Goal: Task Accomplishment & Management: Manage account settings

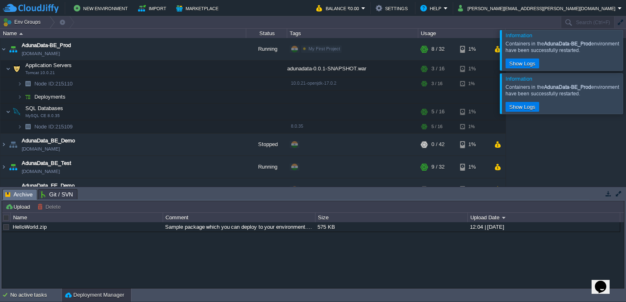
click at [625, 50] on div at bounding box center [636, 50] width 0 height 40
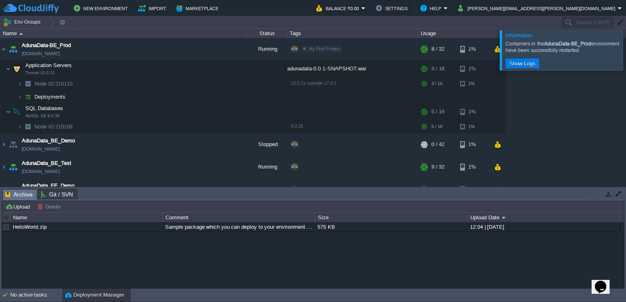
click at [625, 50] on div at bounding box center [636, 50] width 0 height 40
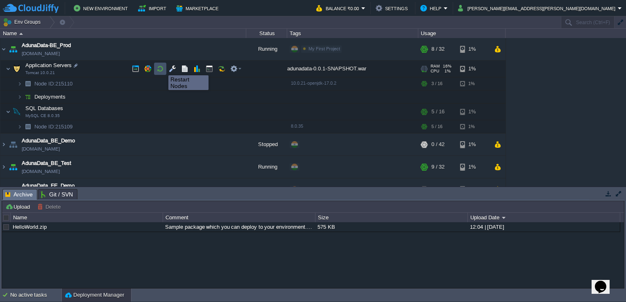
click at [162, 68] on button "button" at bounding box center [159, 68] width 7 height 7
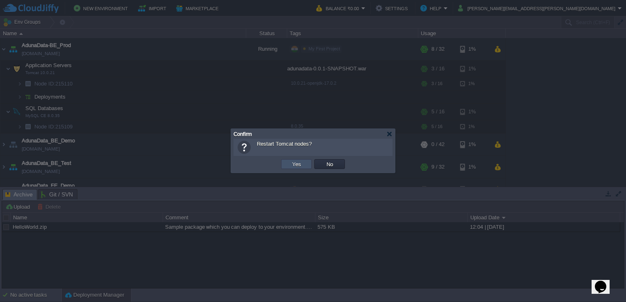
click at [293, 162] on button "Yes" at bounding box center [297, 164] width 14 height 7
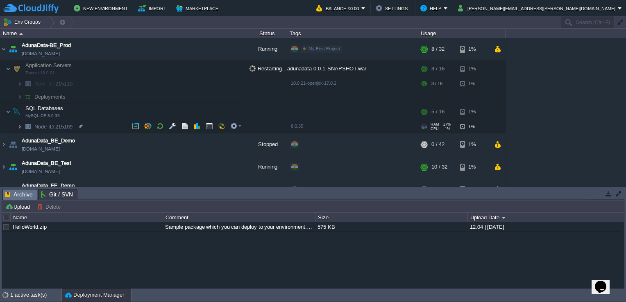
click at [18, 125] on img at bounding box center [19, 126] width 5 height 13
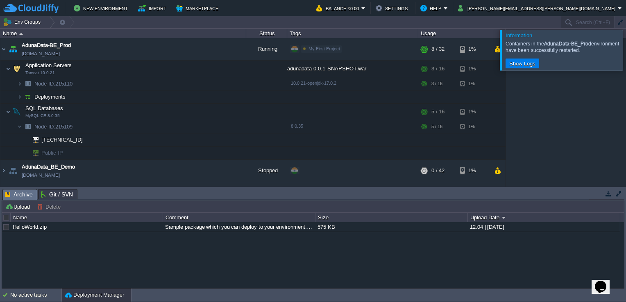
click at [625, 45] on div at bounding box center [636, 50] width 0 height 40
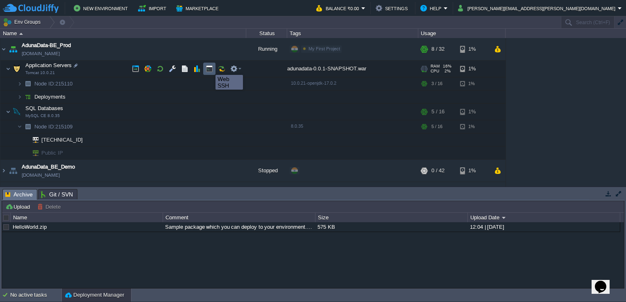
click at [209, 68] on button "button" at bounding box center [209, 68] width 7 height 7
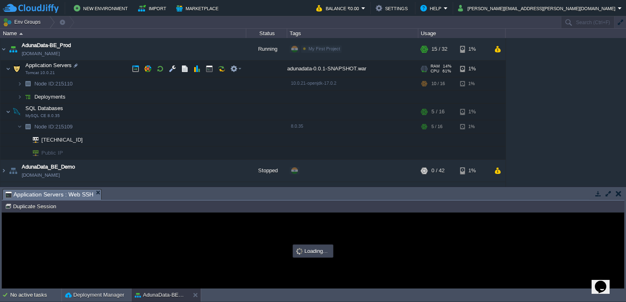
type input "#000000"
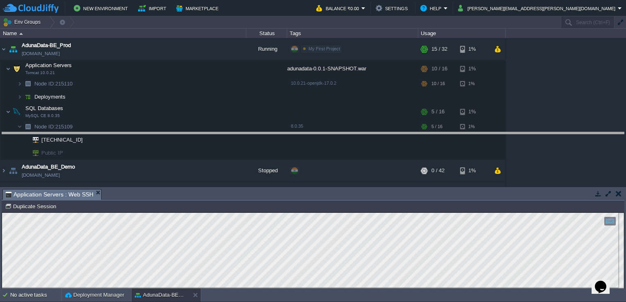
drag, startPoint x: 247, startPoint y: 194, endPoint x: 236, endPoint y: 138, distance: 57.7
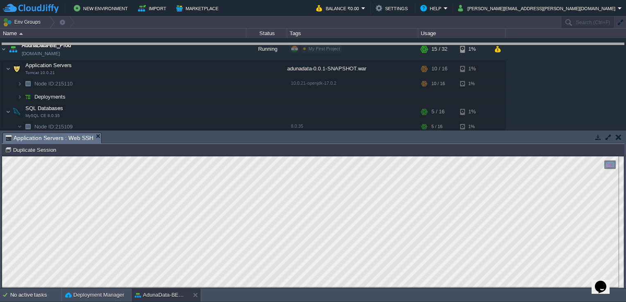
drag, startPoint x: 334, startPoint y: 138, endPoint x: 334, endPoint y: 49, distance: 89.7
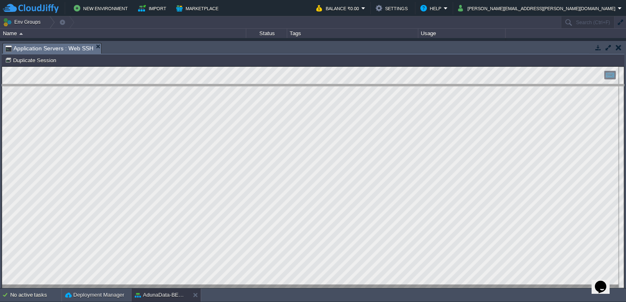
drag, startPoint x: 396, startPoint y: 50, endPoint x: 397, endPoint y: 93, distance: 42.6
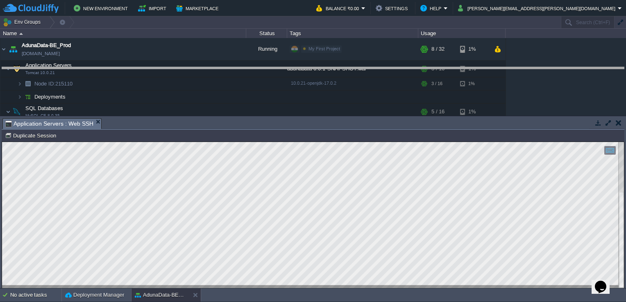
drag, startPoint x: 296, startPoint y: 125, endPoint x: 308, endPoint y: 74, distance: 52.8
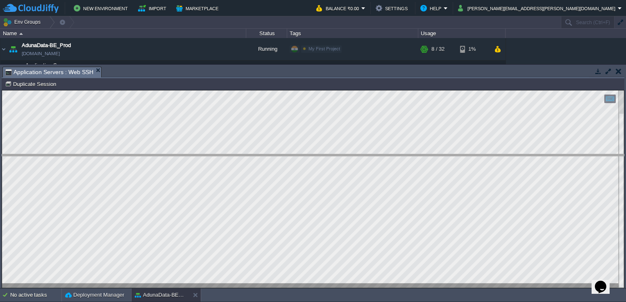
drag, startPoint x: 339, startPoint y: 77, endPoint x: 364, endPoint y: 168, distance: 94.6
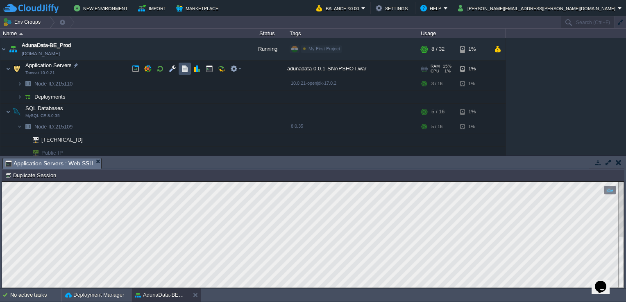
click at [183, 67] on button "button" at bounding box center [184, 68] width 7 height 7
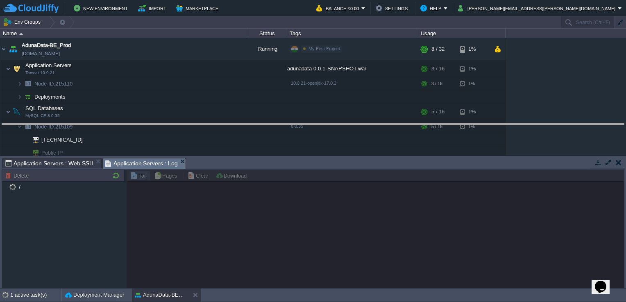
drag, startPoint x: 252, startPoint y: 158, endPoint x: 252, endPoint y: 8, distance: 149.5
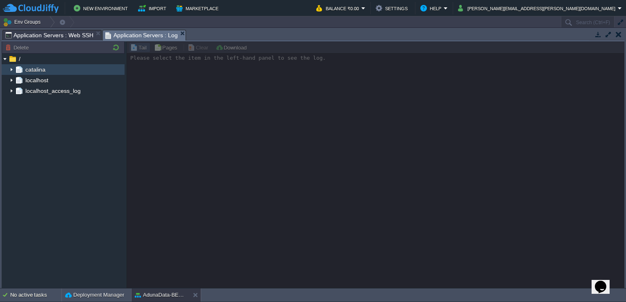
click at [39, 70] on span "catalina" at bounding box center [35, 69] width 23 height 7
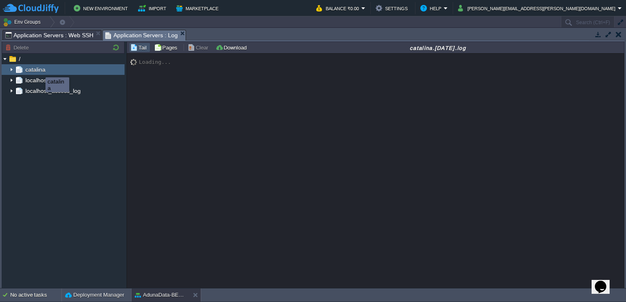
click at [39, 70] on span "catalina" at bounding box center [35, 69] width 23 height 7
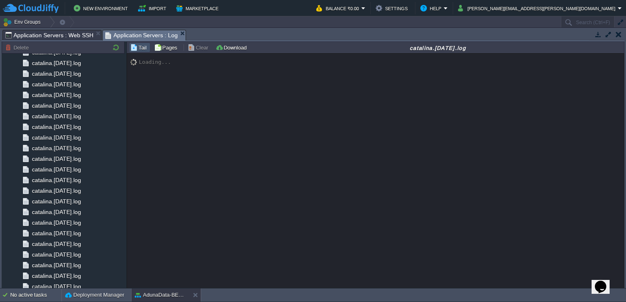
scroll to position [787, 0]
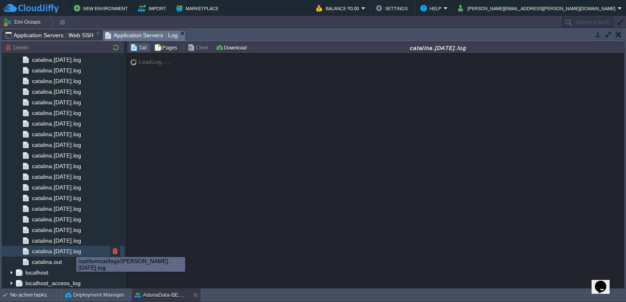
click at [70, 250] on span "catalina.2025-09-19.log" at bounding box center [56, 251] width 52 height 7
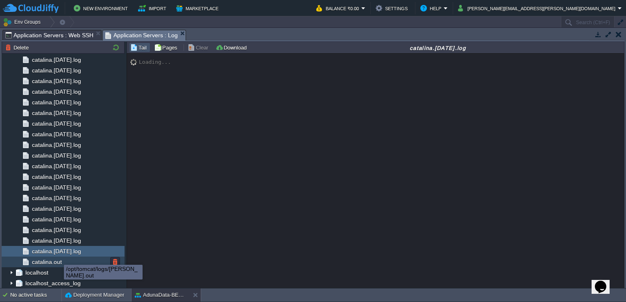
click at [58, 258] on span "catalina.out" at bounding box center [46, 261] width 33 height 7
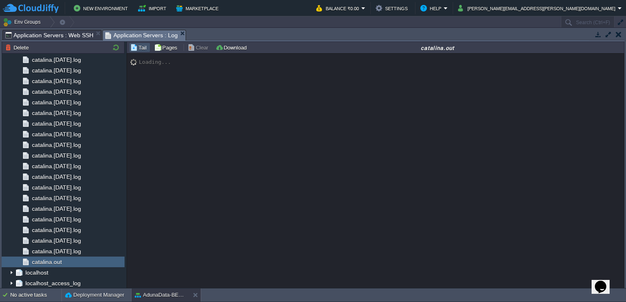
click at [418, 149] on div "Loading..." at bounding box center [376, 171] width 498 height 235
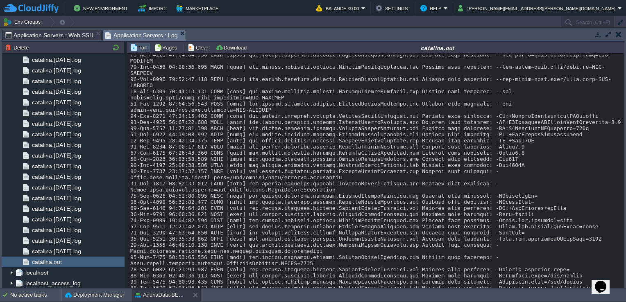
scroll to position [7479, 0]
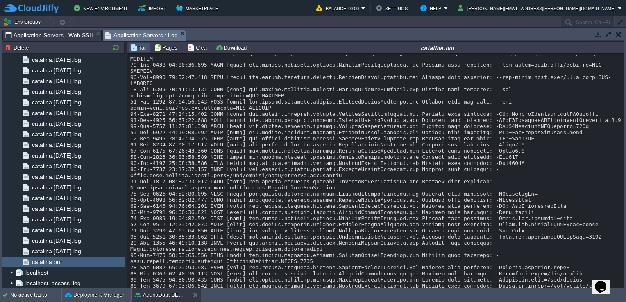
scroll to position [7484, 0]
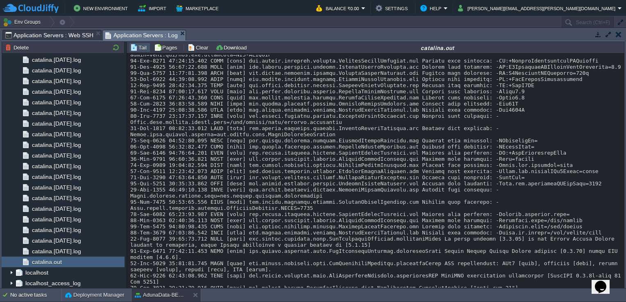
scroll to position [7531, 0]
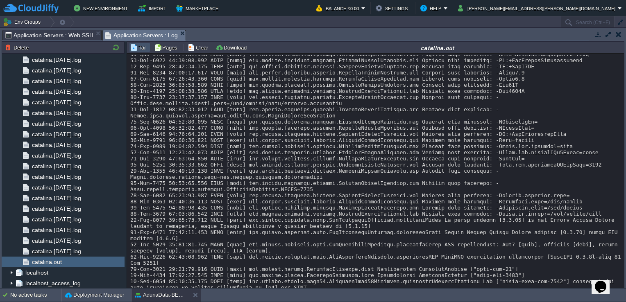
scroll to position [7559, 0]
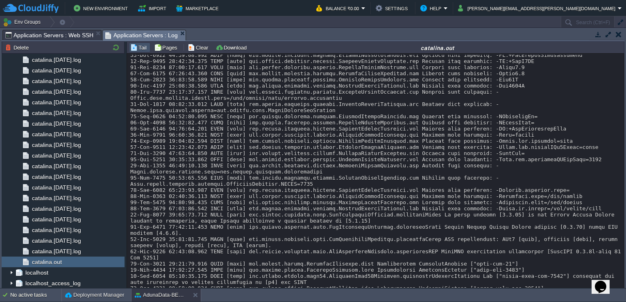
drag, startPoint x: 404, startPoint y: 197, endPoint x: 444, endPoint y: 189, distance: 40.5
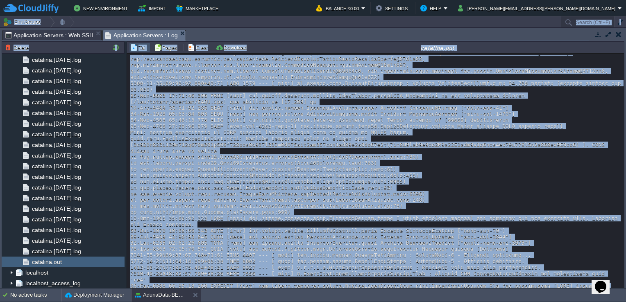
scroll to position [6698, 0]
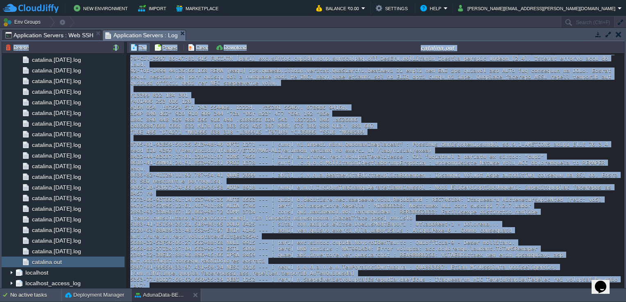
drag, startPoint x: 279, startPoint y: 158, endPoint x: 195, endPoint y: 32, distance: 151.4
click at [195, 32] on div "Tasks Activity Log Archive Git / SVN Application Servers : Web SSH Application …" at bounding box center [313, 158] width 626 height 260
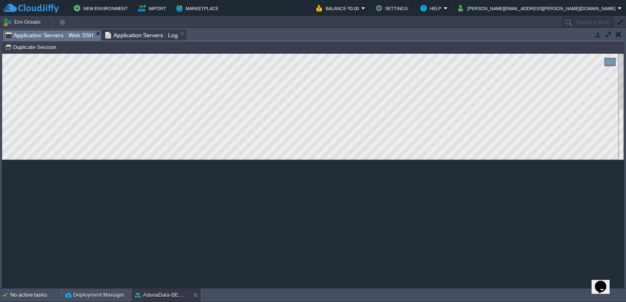
click at [64, 36] on span "Application Servers : Web SSH" at bounding box center [49, 35] width 88 height 10
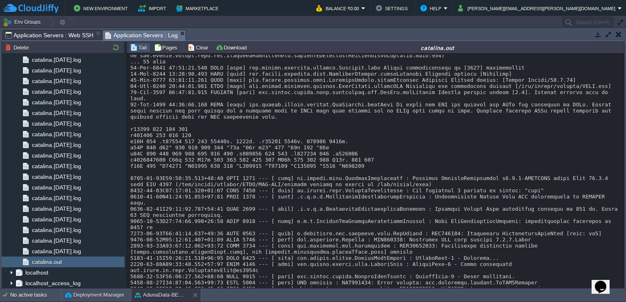
click at [134, 32] on span "Application Servers : Log" at bounding box center [141, 35] width 73 height 10
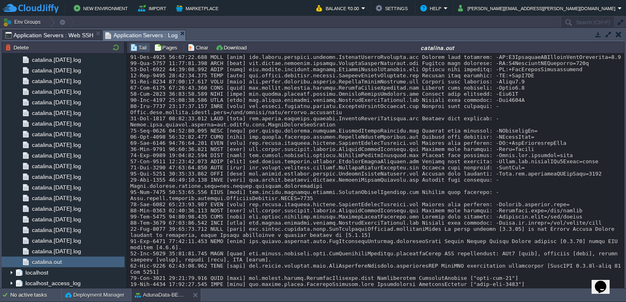
scroll to position [7559, 0]
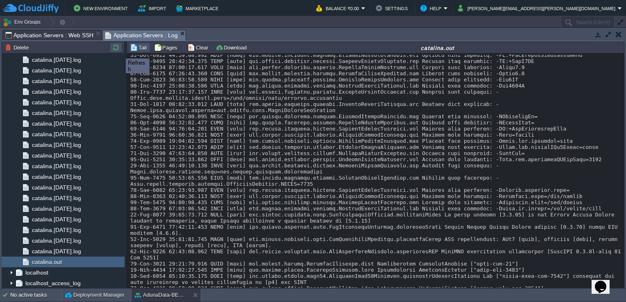
click at [120, 51] on button "button" at bounding box center [116, 47] width 10 height 7
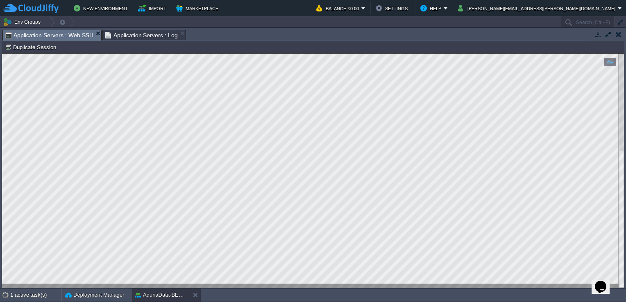
click at [64, 37] on span "Application Servers : Web SSH" at bounding box center [49, 35] width 88 height 10
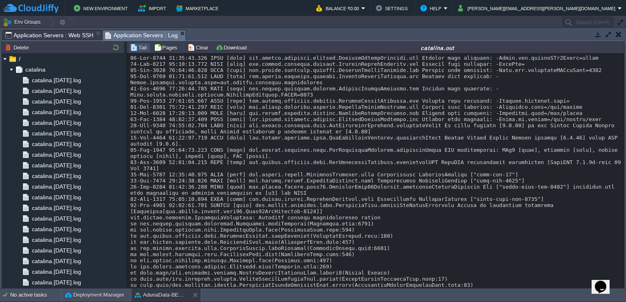
click at [131, 34] on span "Application Servers : Log" at bounding box center [141, 35] width 73 height 10
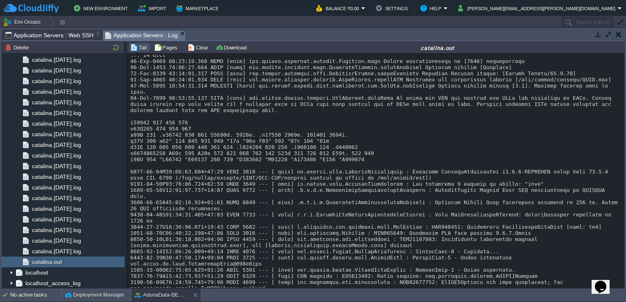
scroll to position [8057, 0]
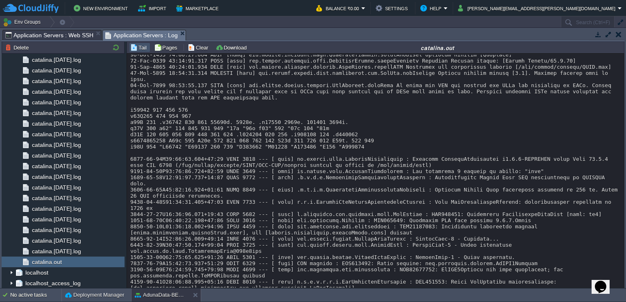
click at [66, 38] on span "Application Servers : Web SSH" at bounding box center [49, 35] width 88 height 10
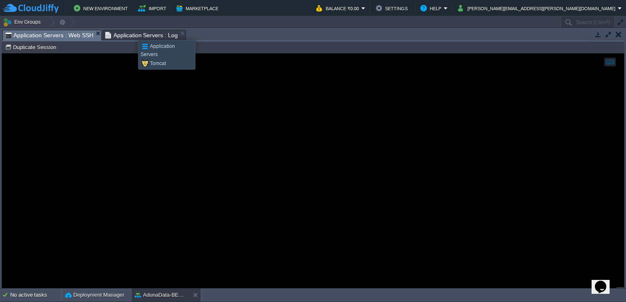
click at [132, 33] on span "Application Servers : Log" at bounding box center [141, 35] width 73 height 10
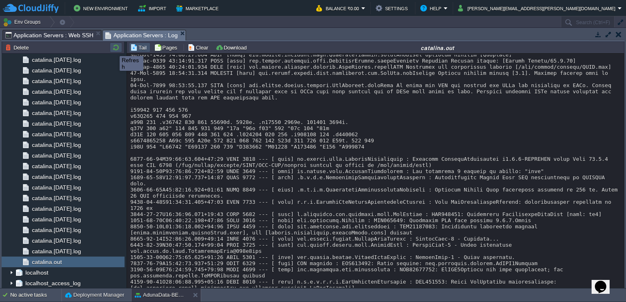
click at [113, 49] on button "button" at bounding box center [116, 47] width 10 height 7
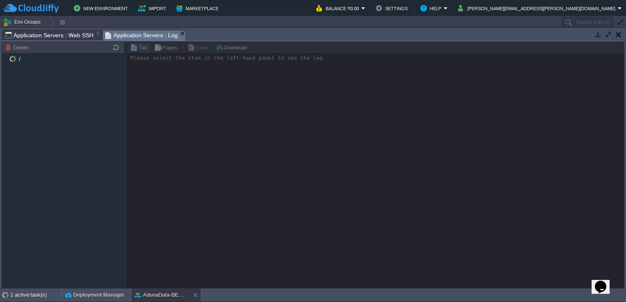
scroll to position [787, 0]
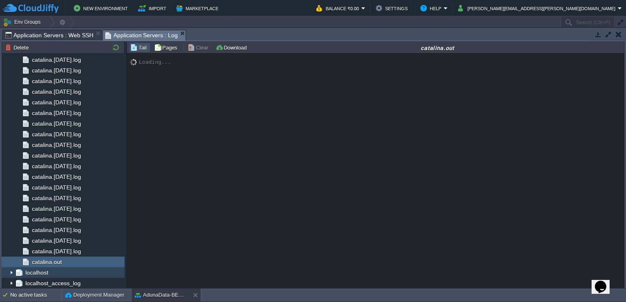
click at [14, 274] on img at bounding box center [11, 272] width 7 height 11
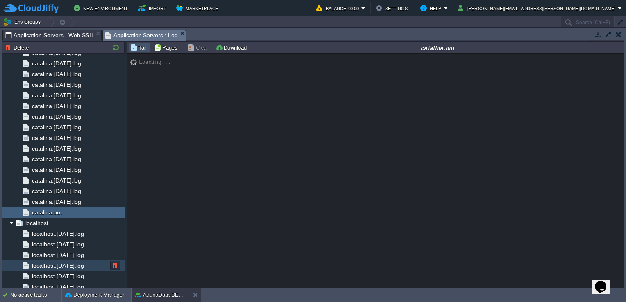
scroll to position [904, 0]
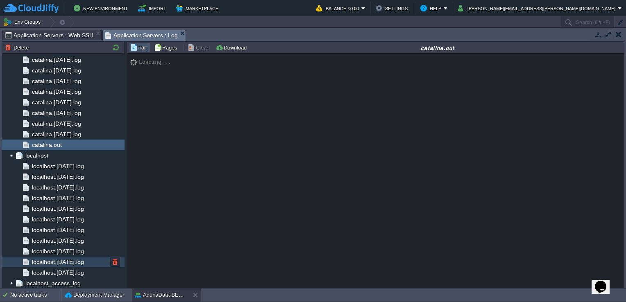
click at [74, 267] on div "localhost.2025-09-18.log" at bounding box center [63, 262] width 123 height 11
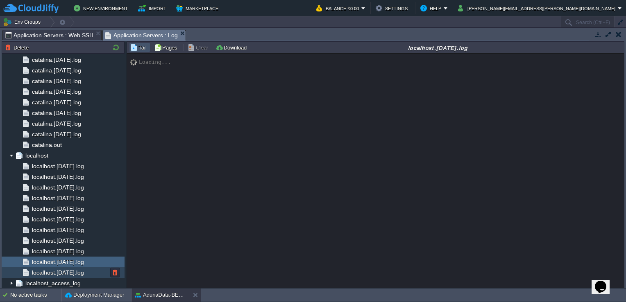
click at [70, 273] on span "localhost.2025-09-19.log" at bounding box center [57, 272] width 55 height 7
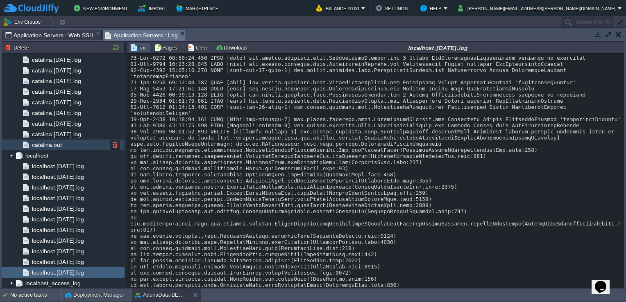
scroll to position [724, 0]
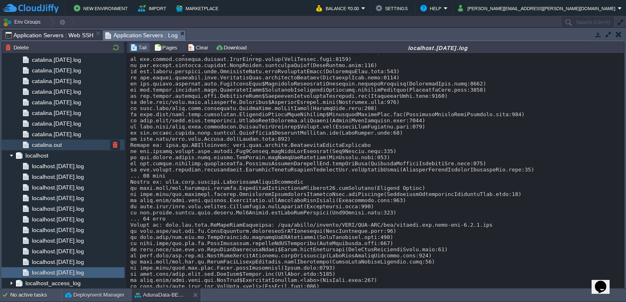
click at [53, 147] on span "catalina.out" at bounding box center [46, 144] width 33 height 7
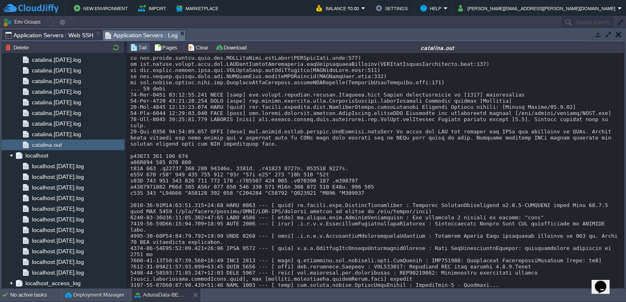
scroll to position [7683, 0]
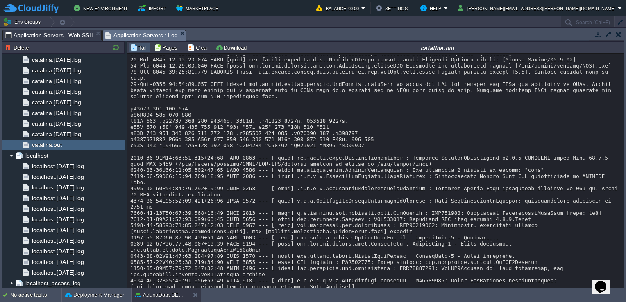
click at [116, 50] on button "button" at bounding box center [116, 47] width 10 height 7
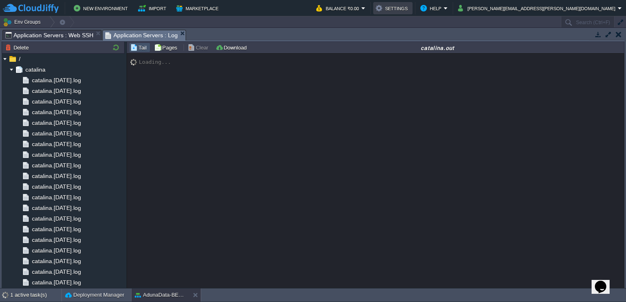
scroll to position [787, 0]
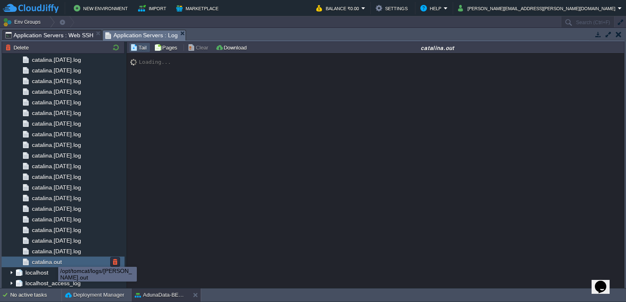
click at [52, 260] on span "catalina.out" at bounding box center [46, 261] width 33 height 7
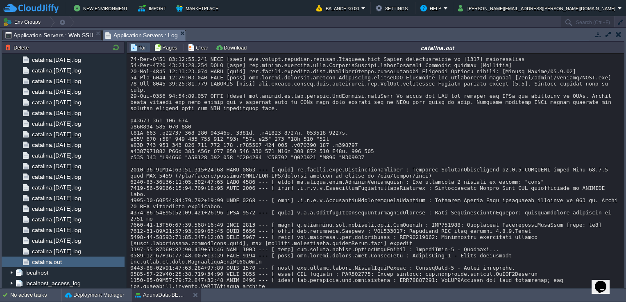
scroll to position [7683, 0]
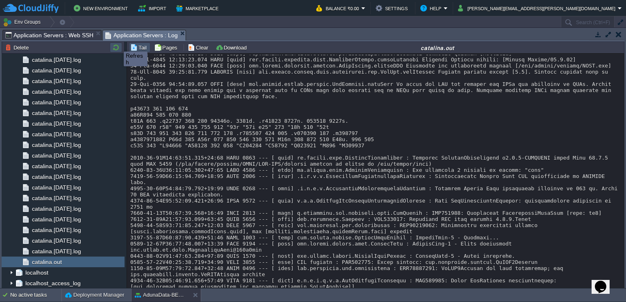
click at [118, 44] on button "button" at bounding box center [116, 47] width 10 height 7
click at [115, 45] on button "button" at bounding box center [116, 47] width 10 height 7
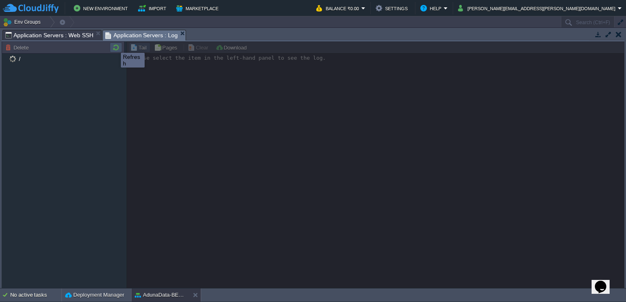
click at [115, 45] on button "button" at bounding box center [116, 47] width 10 height 7
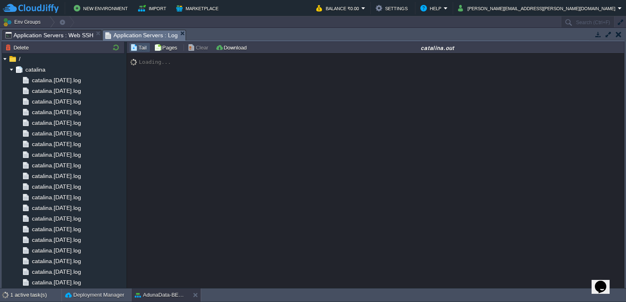
scroll to position [787, 0]
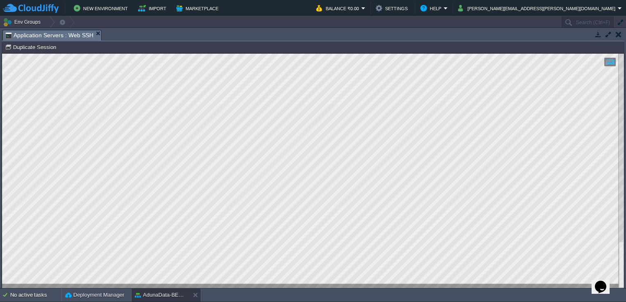
click at [619, 34] on button "button" at bounding box center [619, 34] width 6 height 7
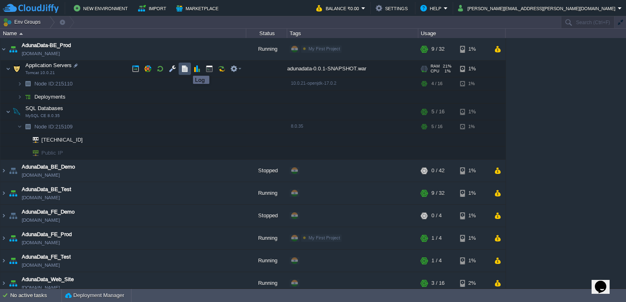
click at [187, 68] on button "button" at bounding box center [184, 68] width 7 height 7
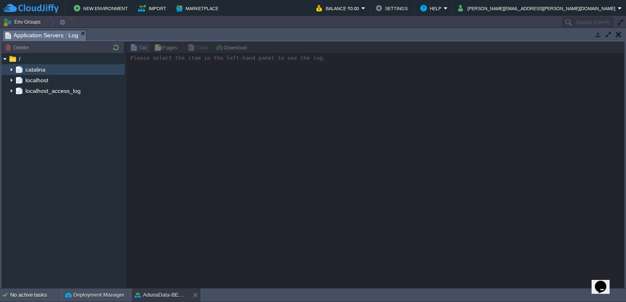
click at [59, 72] on div "catalina" at bounding box center [63, 69] width 123 height 11
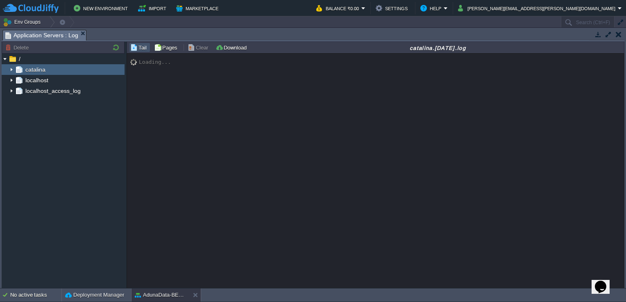
click at [10, 70] on img at bounding box center [11, 69] width 7 height 11
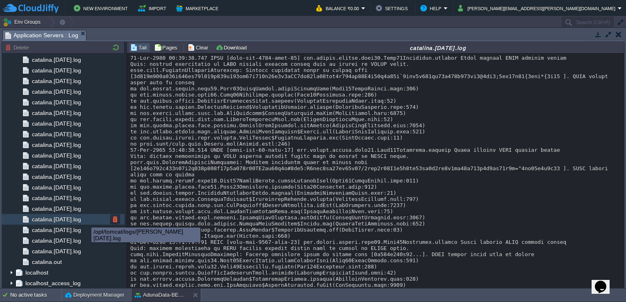
scroll to position [126, 0]
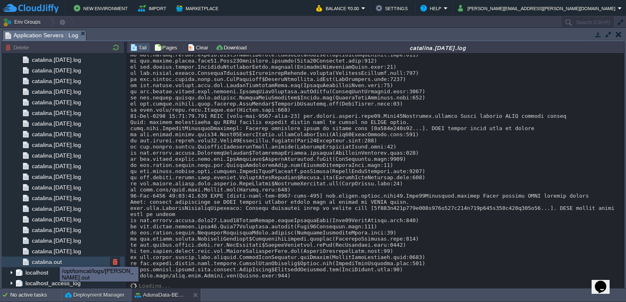
click at [53, 261] on span "catalina.out" at bounding box center [46, 261] width 33 height 7
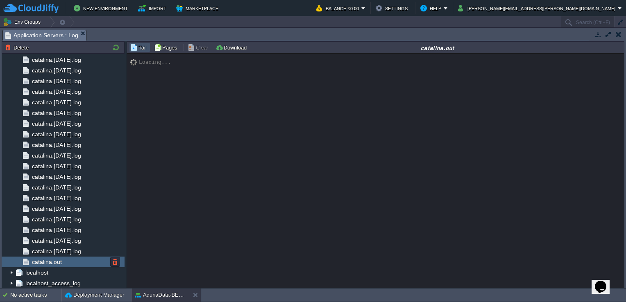
scroll to position [7683, 0]
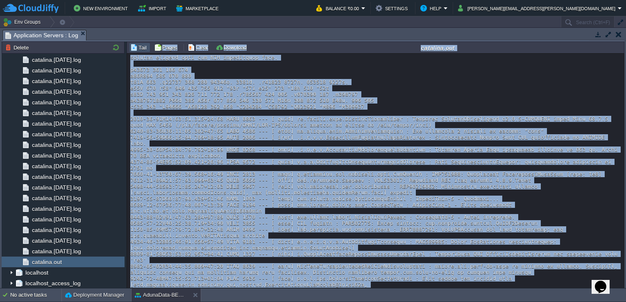
scroll to position [7660, 0]
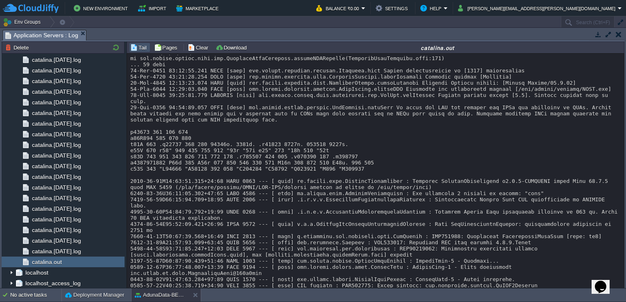
drag, startPoint x: 283, startPoint y: 276, endPoint x: 131, endPoint y: 122, distance: 216.0
copy div "2025-09-19T11:55:08.852+05:30 INFO 7890 --- [alina-utility-2] org.hibernate.Ver…"
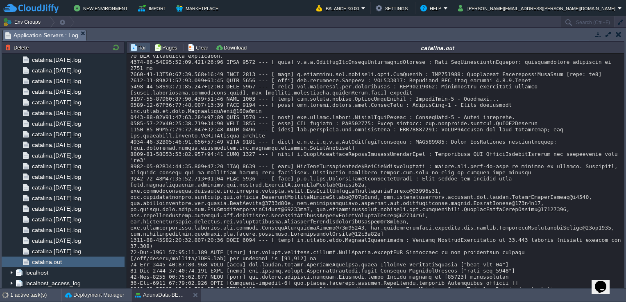
scroll to position [7851, 0]
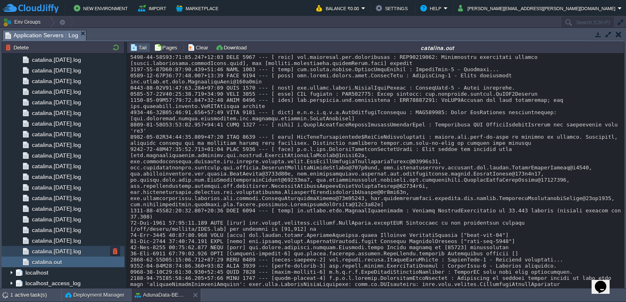
click at [68, 252] on span "catalina.2025-09-19.log" at bounding box center [56, 251] width 52 height 7
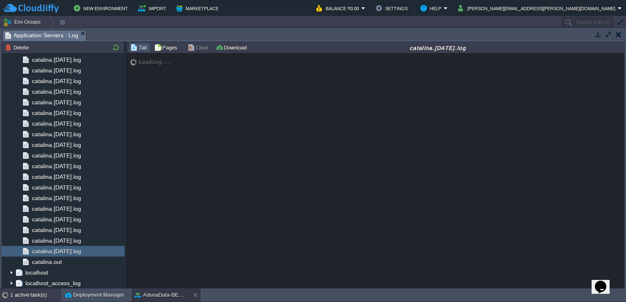
click at [20, 297] on div "1 active task(s)" at bounding box center [35, 295] width 51 height 13
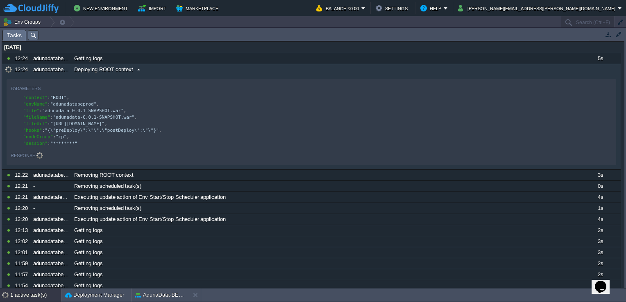
click at [126, 68] on span "Deploying ROOT context" at bounding box center [103, 69] width 59 height 7
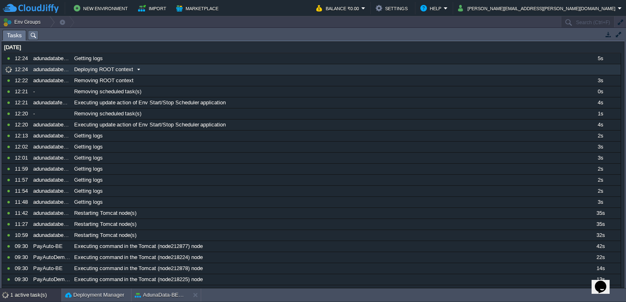
click at [126, 68] on span "Deploying ROOT context" at bounding box center [103, 69] width 59 height 7
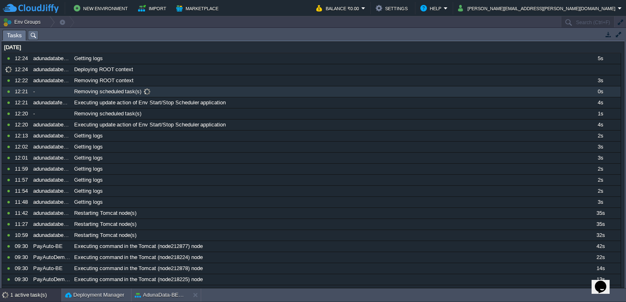
click at [126, 91] on span "Removing scheduled task(s)" at bounding box center [107, 91] width 67 height 7
click at [252, 43] on div "[DATE]" at bounding box center [311, 47] width 618 height 11
click at [143, 293] on button "AdunaData-BE_Prod" at bounding box center [161, 295] width 52 height 8
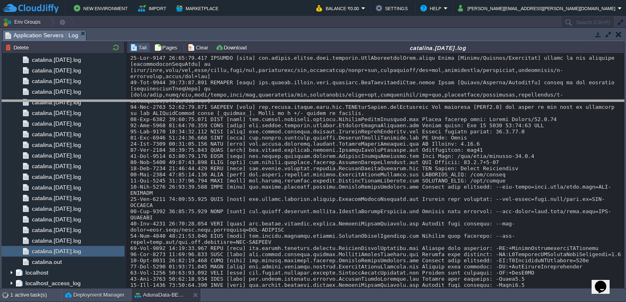
drag, startPoint x: 106, startPoint y: 37, endPoint x: 109, endPoint y: 220, distance: 183.1
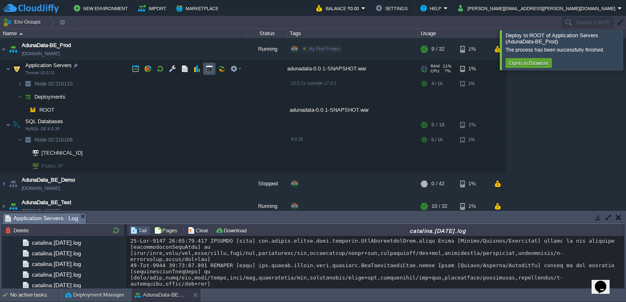
click at [213, 70] on button "button" at bounding box center [209, 68] width 7 height 7
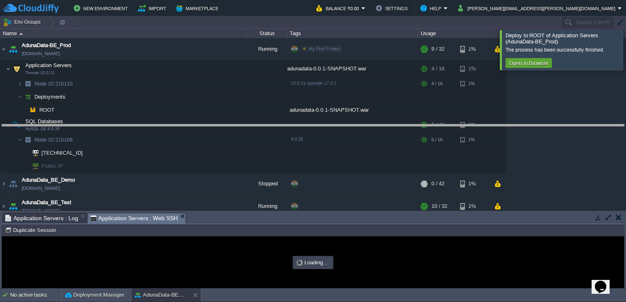
drag, startPoint x: 252, startPoint y: 219, endPoint x: 270, endPoint y: 130, distance: 90.2
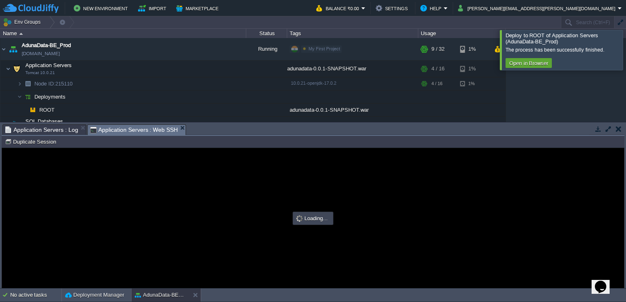
type input "#000000"
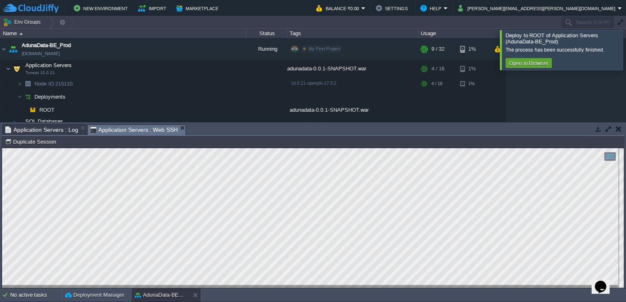
click at [2, 148] on html "Copy: Ctrl + Shift + C Paste: Ctrl + V Settings: Ctrl + Shift + Alt 0" at bounding box center [313, 148] width 622 height 0
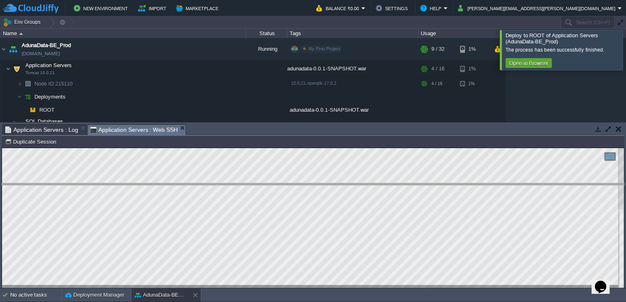
drag, startPoint x: 209, startPoint y: 134, endPoint x: 210, endPoint y: 197, distance: 63.9
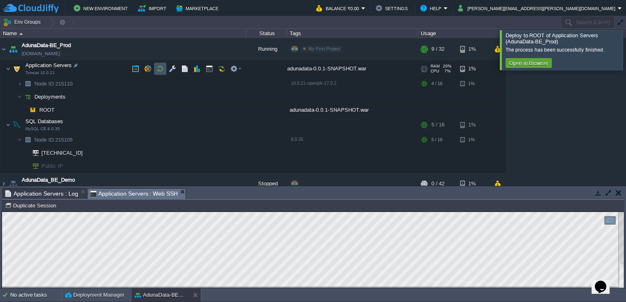
click at [156, 68] on button "button" at bounding box center [159, 68] width 7 height 7
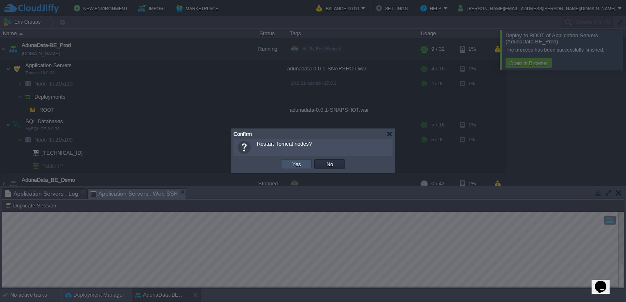
click at [299, 163] on button "Yes" at bounding box center [297, 164] width 14 height 7
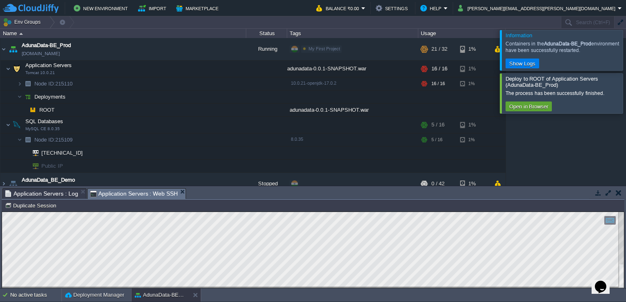
click at [28, 29] on div "Name" at bounding box center [123, 33] width 245 height 9
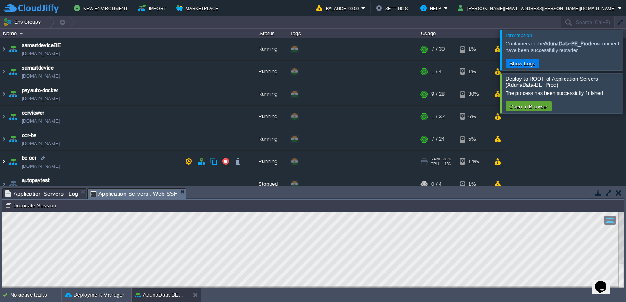
click at [1, 161] on img at bounding box center [3, 162] width 7 height 22
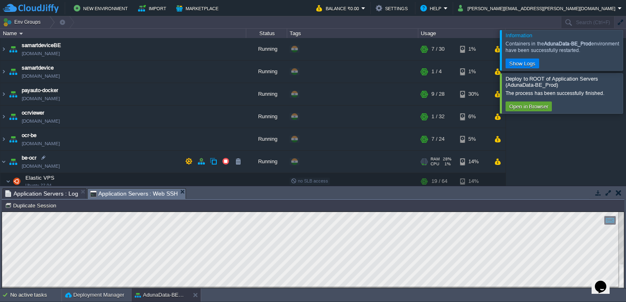
scroll to position [66, 0]
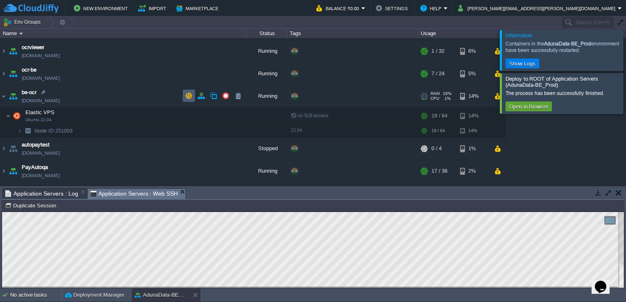
click at [184, 95] on td at bounding box center [189, 96] width 12 height 12
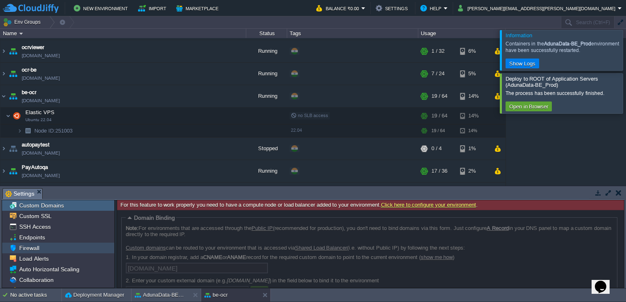
click at [32, 245] on span "Firewall" at bounding box center [29, 247] width 23 height 7
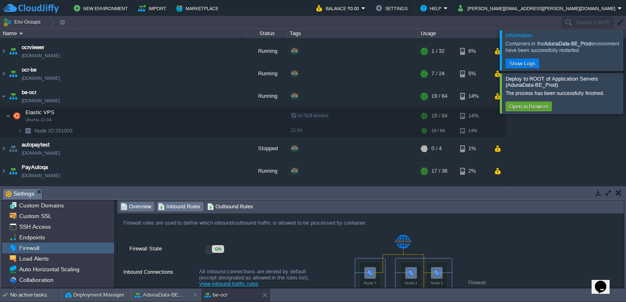
click at [170, 209] on span "Inbound Rules" at bounding box center [179, 206] width 42 height 9
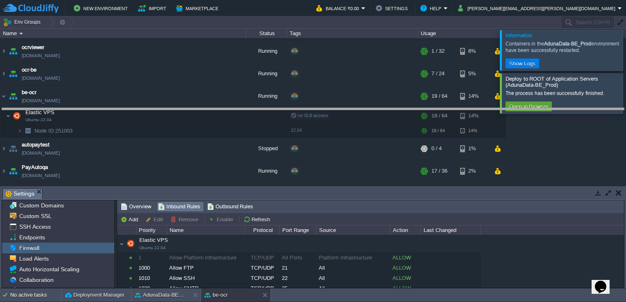
drag, startPoint x: 238, startPoint y: 191, endPoint x: 247, endPoint y: 104, distance: 86.9
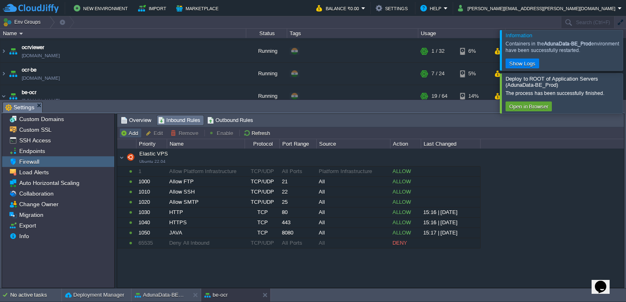
click at [128, 131] on button "Add" at bounding box center [130, 132] width 20 height 7
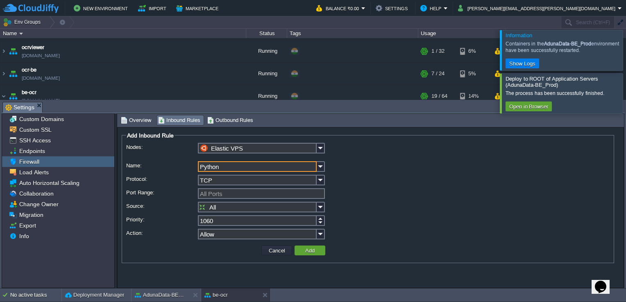
type input "Python"
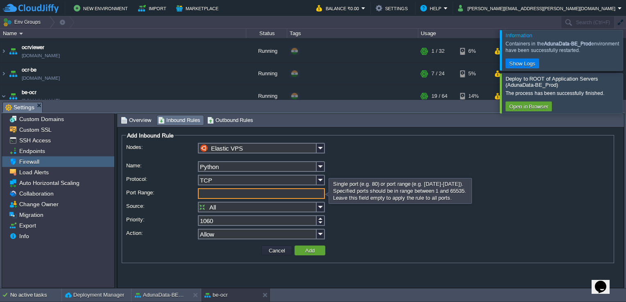
click at [224, 196] on input "Port Range:" at bounding box center [261, 193] width 127 height 11
type input "8000"
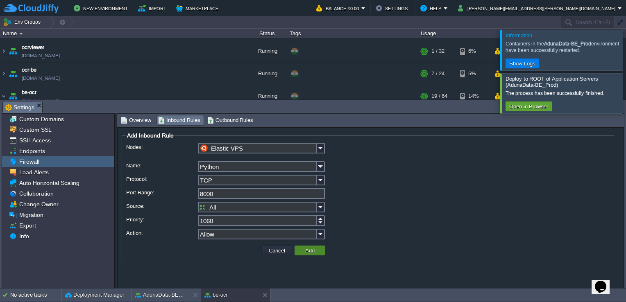
click at [306, 249] on button "Add" at bounding box center [310, 250] width 14 height 7
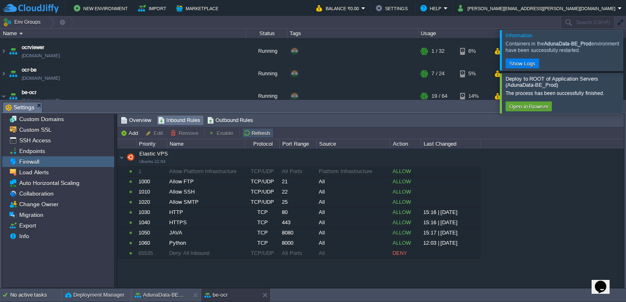
click at [259, 134] on button "Refresh" at bounding box center [257, 132] width 29 height 7
click at [625, 83] on div at bounding box center [636, 93] width 0 height 40
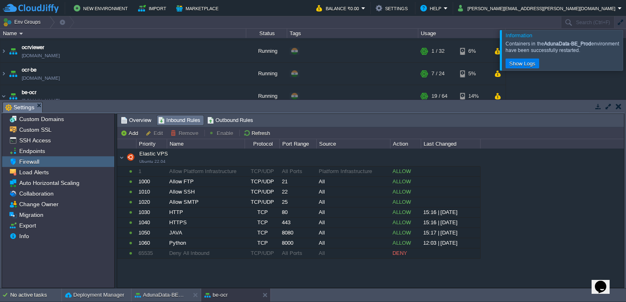
click at [618, 102] on td at bounding box center [618, 107] width 10 height 10
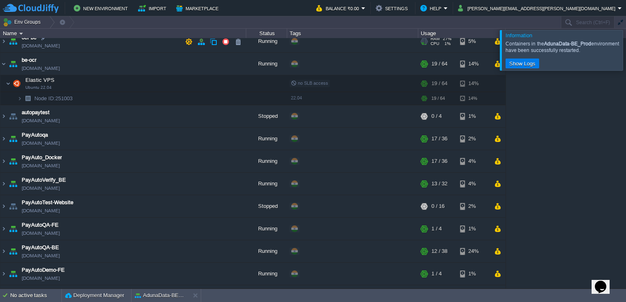
scroll to position [0, 0]
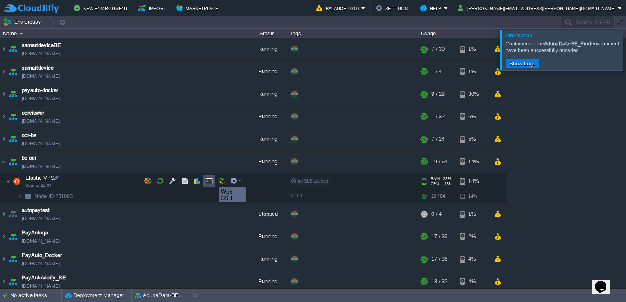
click at [210, 181] on button "button" at bounding box center [209, 180] width 7 height 7
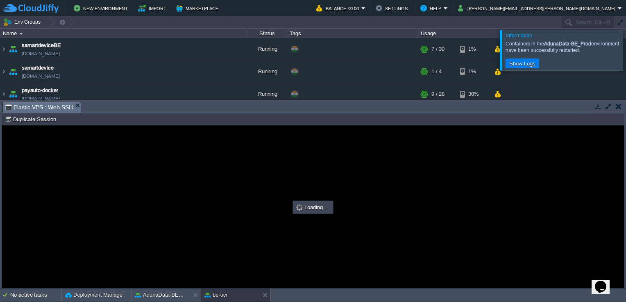
click at [625, 46] on div at bounding box center [636, 50] width 0 height 40
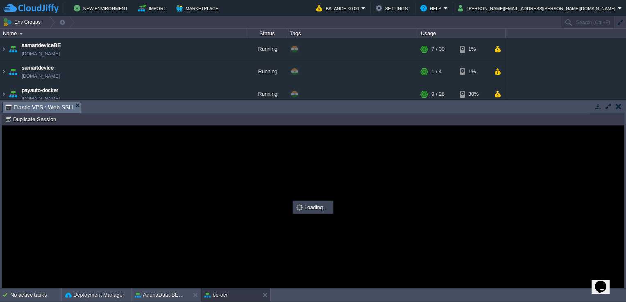
type input "#000000"
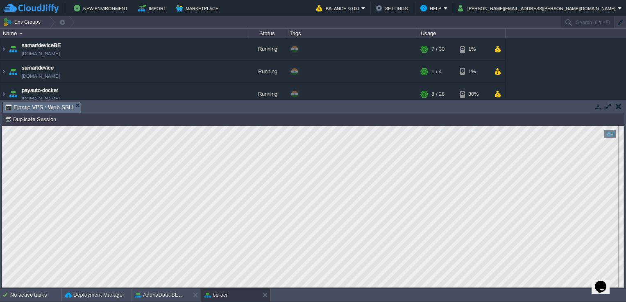
click at [618, 105] on button "button" at bounding box center [619, 106] width 6 height 7
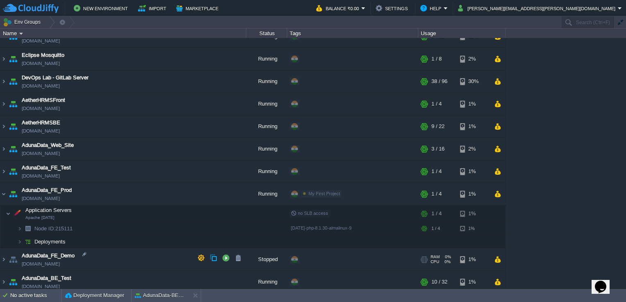
scroll to position [570, 0]
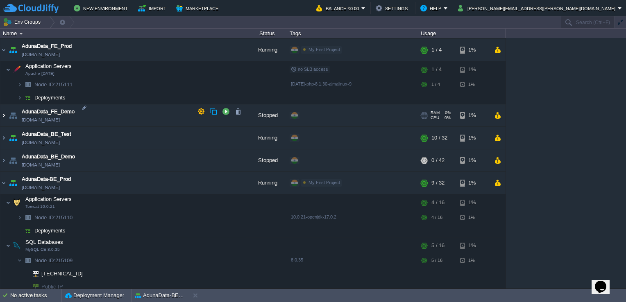
click at [3, 113] on img at bounding box center [3, 115] width 7 height 22
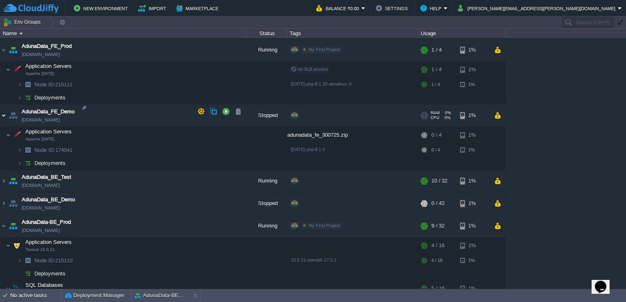
click at [5, 109] on img at bounding box center [3, 115] width 7 height 22
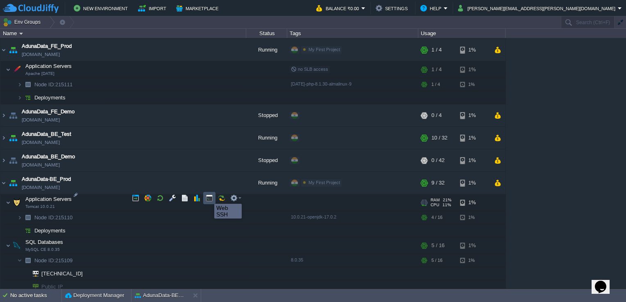
click at [208, 197] on button "button" at bounding box center [209, 198] width 7 height 7
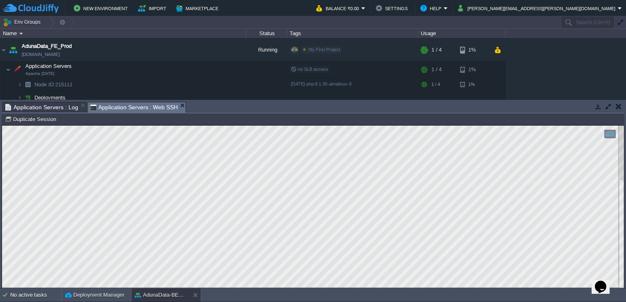
click at [157, 244] on div at bounding box center [313, 207] width 622 height 163
click at [62, 108] on span "Application Servers : Log" at bounding box center [41, 107] width 73 height 10
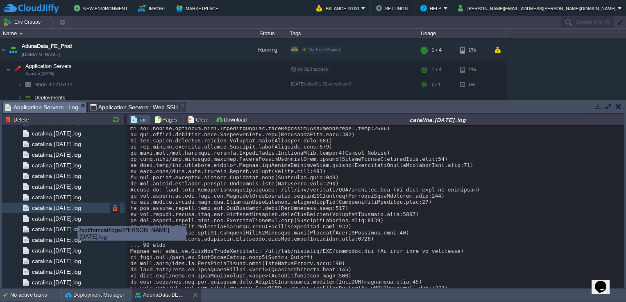
scroll to position [859, 0]
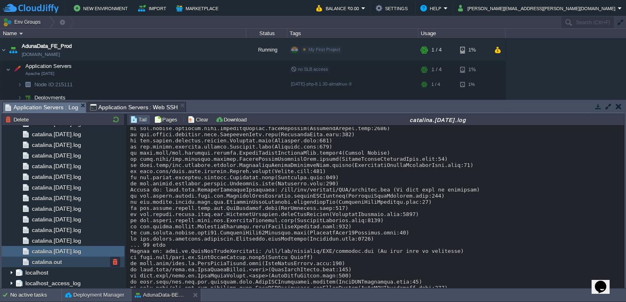
click at [66, 265] on div "catalina.out" at bounding box center [63, 262] width 123 height 11
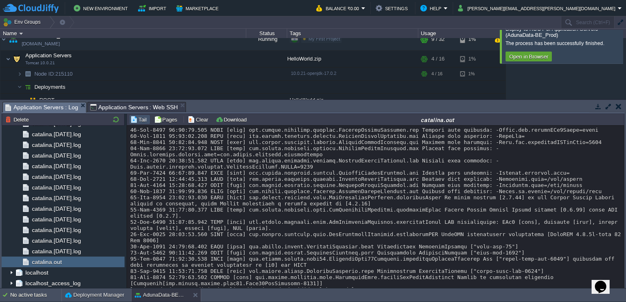
scroll to position [7336, 0]
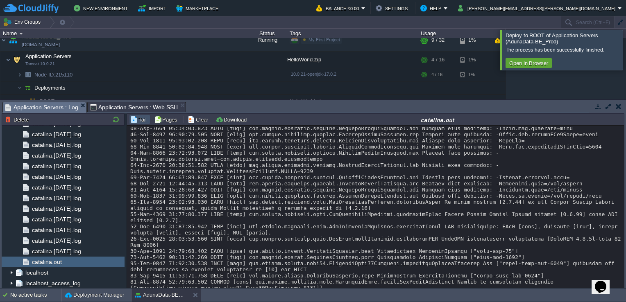
click at [625, 55] on div at bounding box center [636, 50] width 0 height 40
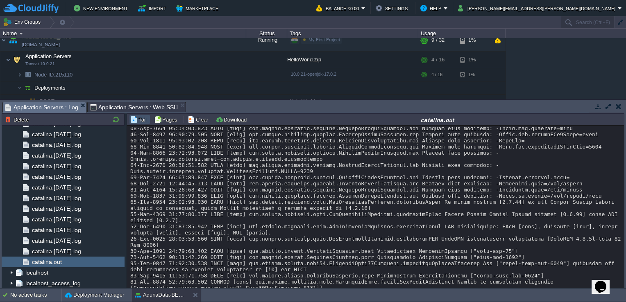
click at [616, 106] on button "button" at bounding box center [619, 106] width 6 height 7
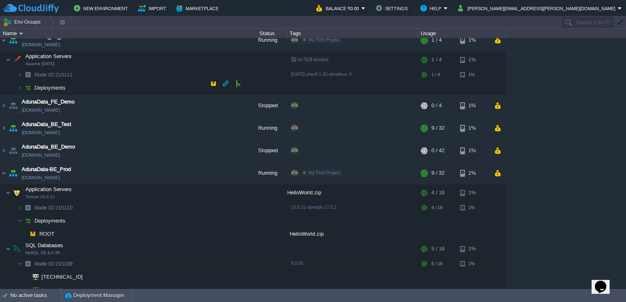
scroll to position [582, 0]
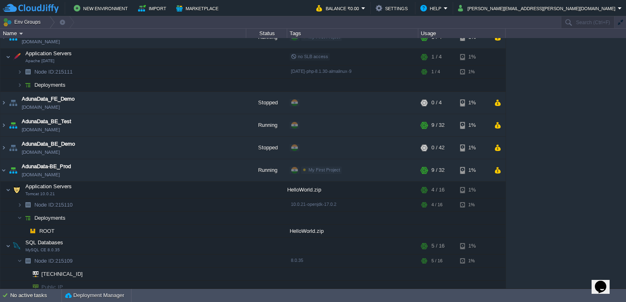
click at [20, 31] on div "Name" at bounding box center [123, 33] width 245 height 9
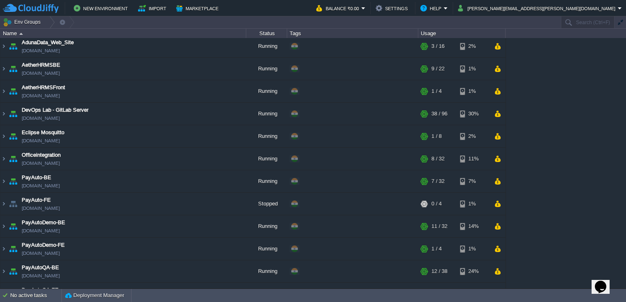
scroll to position [0, 0]
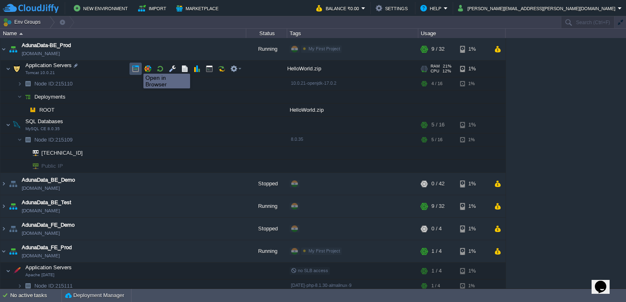
click at [137, 66] on button "button" at bounding box center [135, 68] width 7 height 7
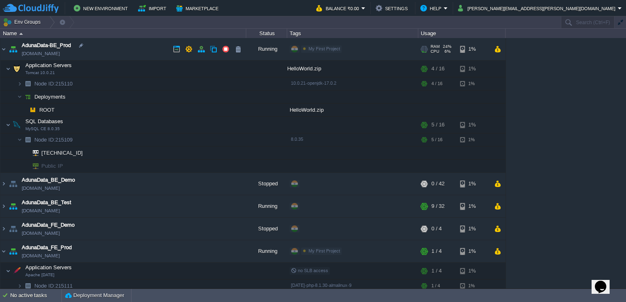
click at [60, 54] on link "[DOMAIN_NAME]" at bounding box center [41, 54] width 38 height 8
click at [174, 66] on button "button" at bounding box center [172, 68] width 7 height 7
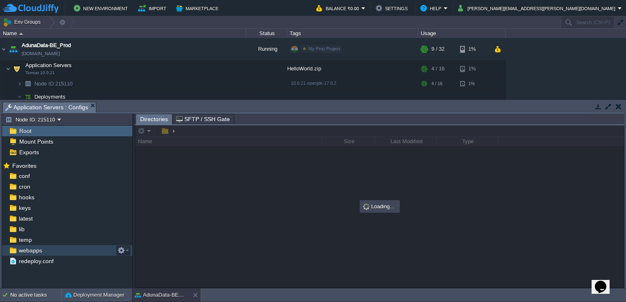
click at [30, 251] on span "webapps" at bounding box center [30, 250] width 26 height 7
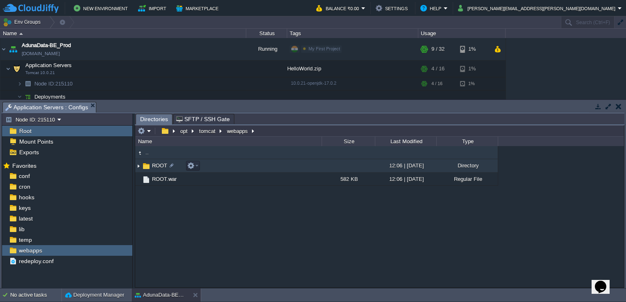
click at [163, 165] on span "ROOT" at bounding box center [160, 165] width 18 height 7
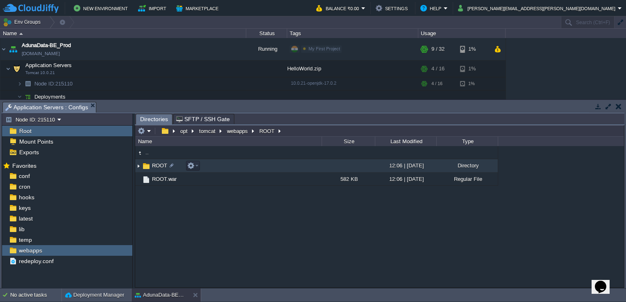
click at [163, 165] on span "ROOT" at bounding box center [160, 165] width 18 height 7
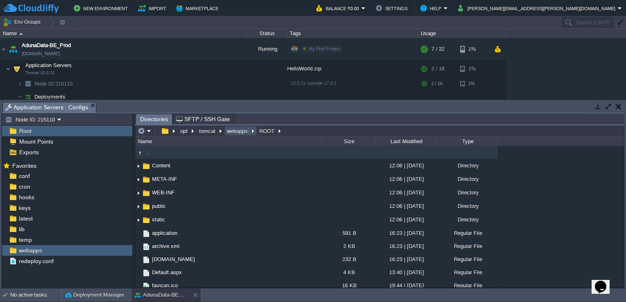
click at [238, 132] on button "webapps" at bounding box center [238, 130] width 24 height 7
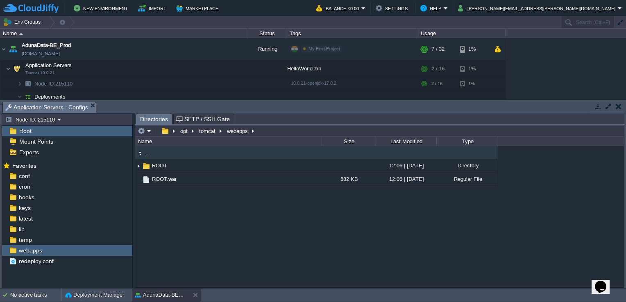
click at [618, 107] on button "button" at bounding box center [619, 106] width 6 height 7
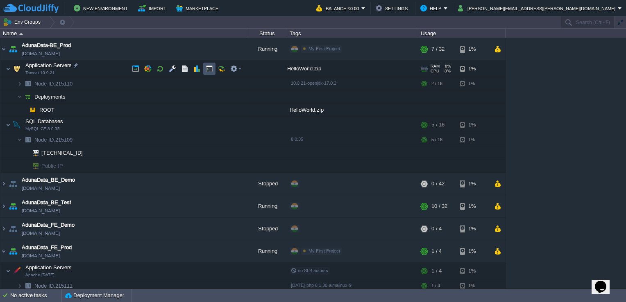
click at [210, 69] on button "button" at bounding box center [209, 68] width 7 height 7
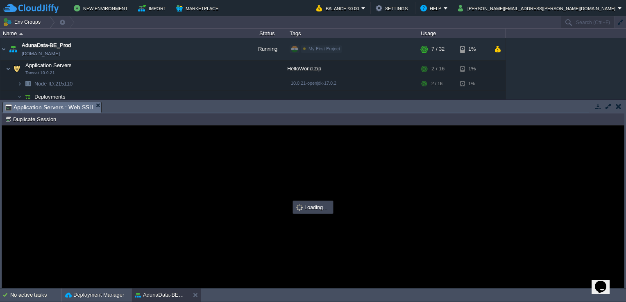
type input "#000000"
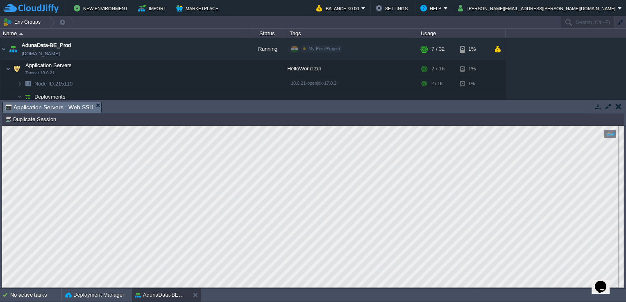
scroll to position [13, 0]
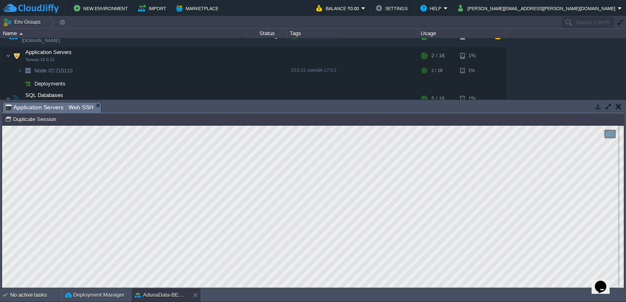
click at [619, 104] on button "button" at bounding box center [619, 106] width 6 height 7
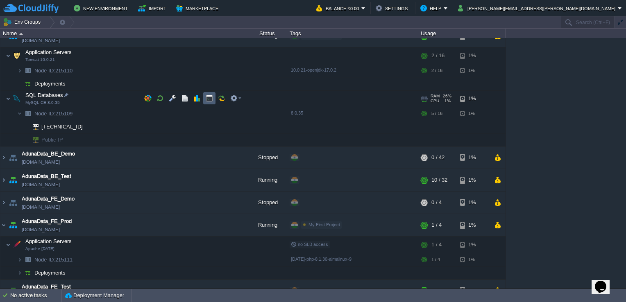
scroll to position [0, 0]
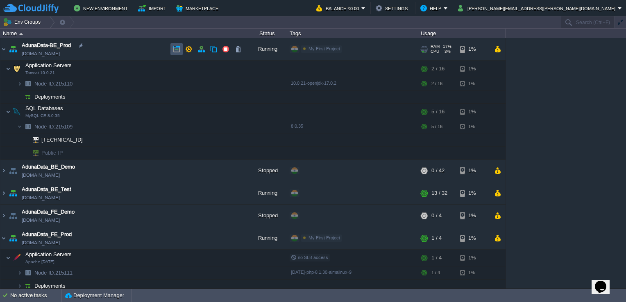
click at [175, 52] on button "button" at bounding box center [176, 48] width 7 height 7
click at [6, 50] on img at bounding box center [3, 49] width 7 height 22
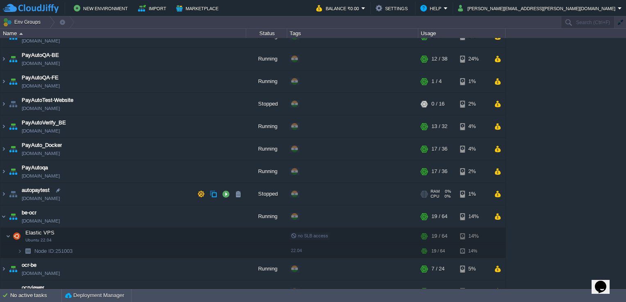
scroll to position [473, 0]
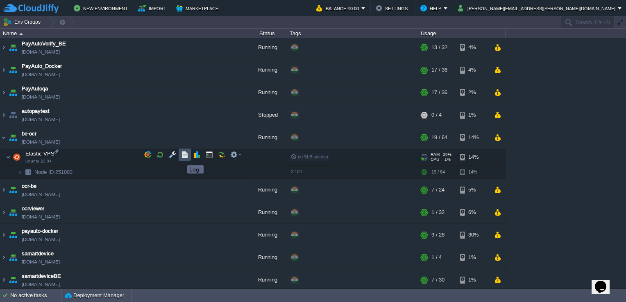
click at [181, 158] on button "button" at bounding box center [184, 154] width 7 height 7
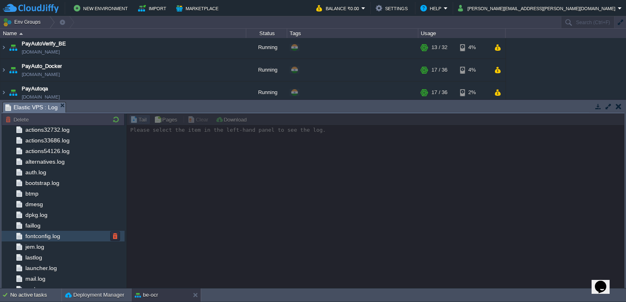
scroll to position [0, 0]
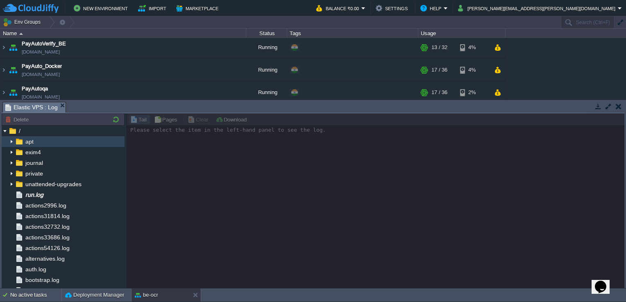
click at [12, 142] on img at bounding box center [11, 141] width 7 height 11
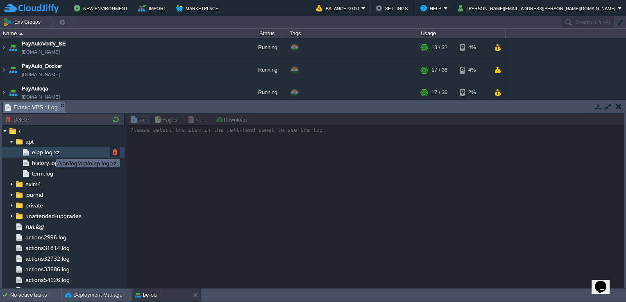
click at [50, 152] on span "eipp.log.xz" at bounding box center [45, 152] width 31 height 7
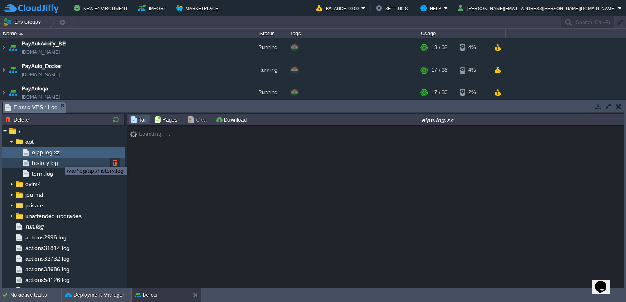
click at [57, 162] on span "history.log" at bounding box center [44, 162] width 29 height 7
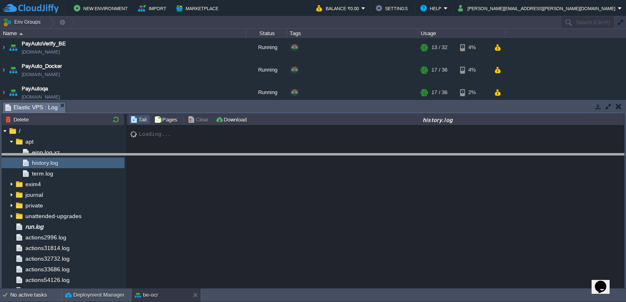
drag, startPoint x: 245, startPoint y: 109, endPoint x: 276, endPoint y: 192, distance: 88.2
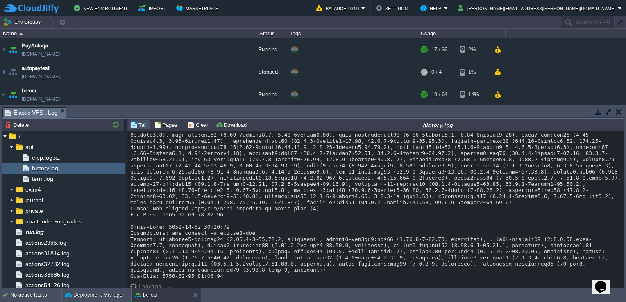
scroll to position [5495, 0]
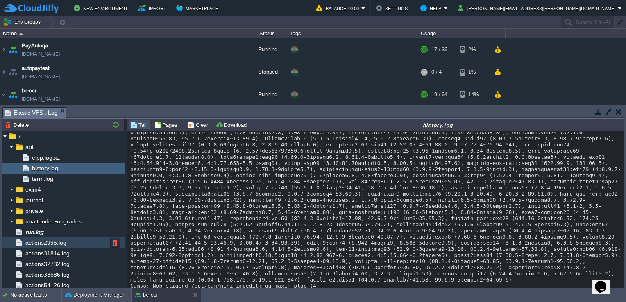
click at [56, 240] on span "actions2996.log" at bounding box center [46, 242] width 44 height 7
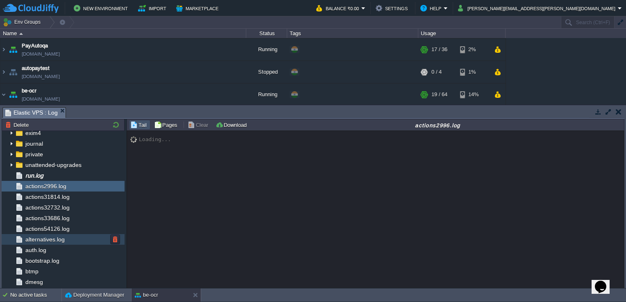
scroll to position [28, 0]
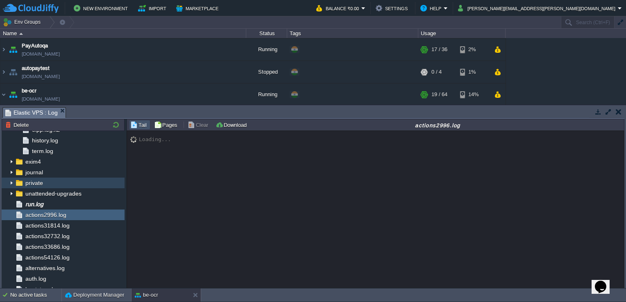
click at [11, 184] on img at bounding box center [11, 183] width 7 height 11
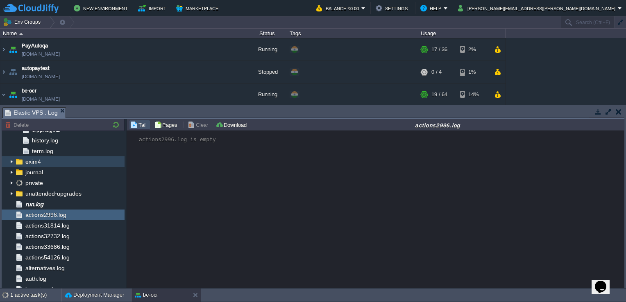
click at [9, 161] on img at bounding box center [11, 161] width 7 height 11
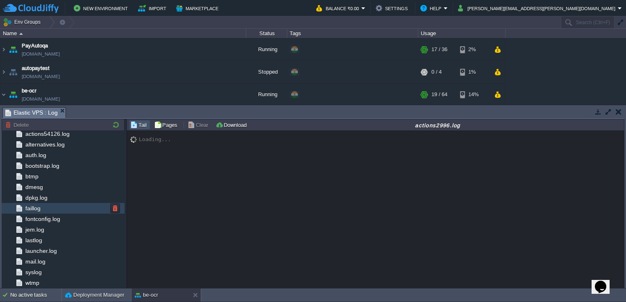
scroll to position [0, 0]
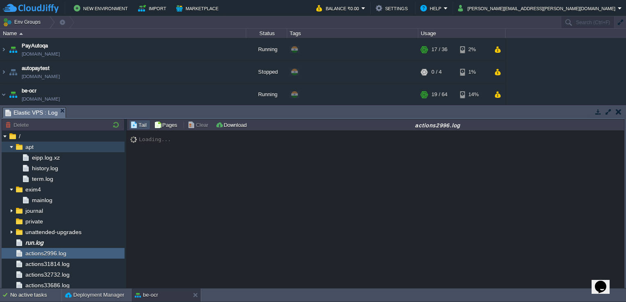
click at [12, 148] on img at bounding box center [11, 147] width 7 height 11
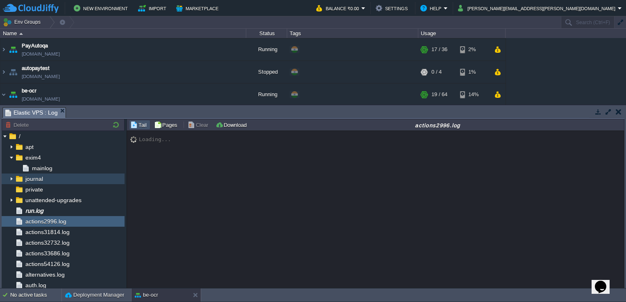
click at [10, 179] on img at bounding box center [11, 179] width 7 height 11
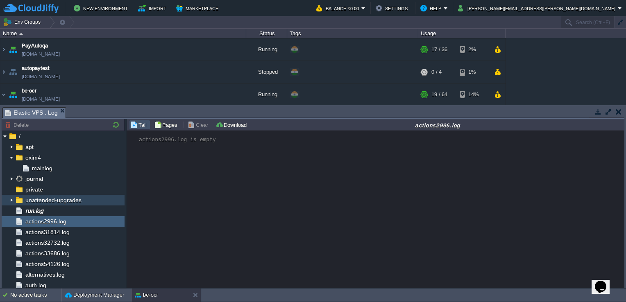
click at [11, 200] on img at bounding box center [11, 200] width 7 height 11
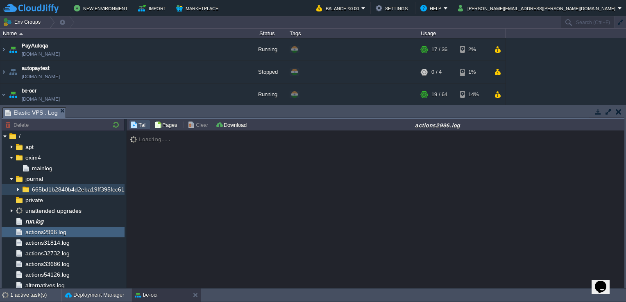
click at [39, 188] on span "665bd1b2840b4d2eba19ff395fcc6199" at bounding box center [81, 189] width 102 height 7
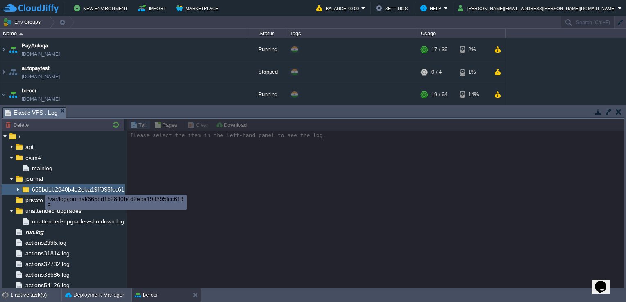
click at [39, 188] on span "665bd1b2840b4d2eba19ff395fcc6199" at bounding box center [81, 189] width 102 height 7
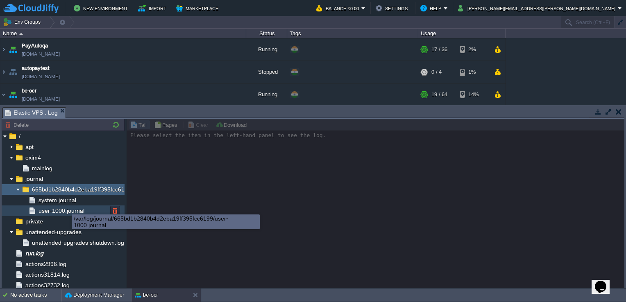
click at [62, 210] on span "user-1000.journal" at bounding box center [61, 210] width 49 height 7
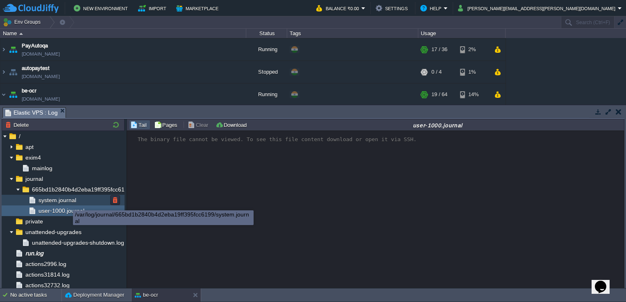
click at [67, 201] on span "system.journal" at bounding box center [57, 200] width 41 height 7
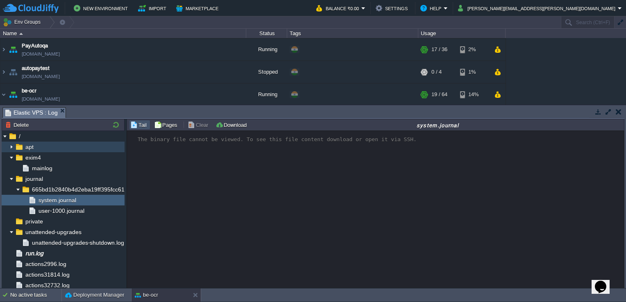
click at [13, 147] on img at bounding box center [11, 147] width 7 height 11
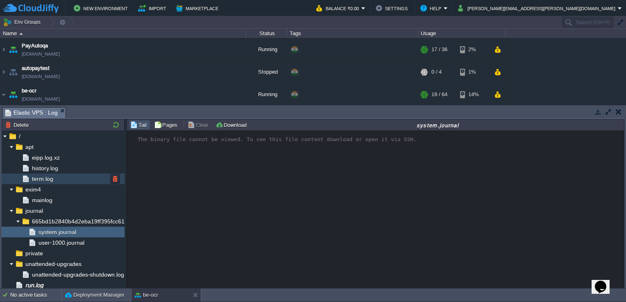
click at [48, 179] on span "term.log" at bounding box center [42, 178] width 24 height 7
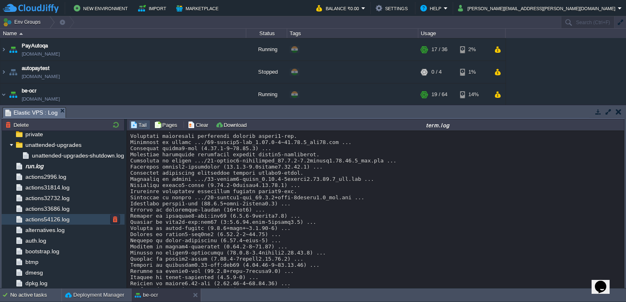
scroll to position [207, 0]
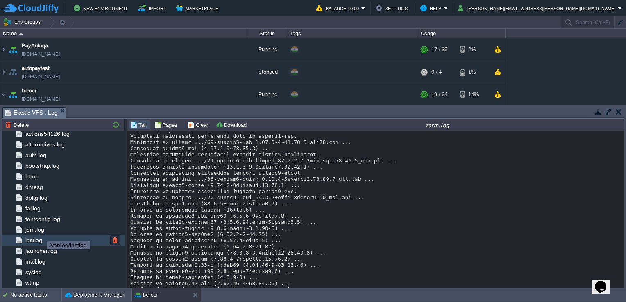
click at [40, 237] on span "lastlog" at bounding box center [34, 240] width 20 height 7
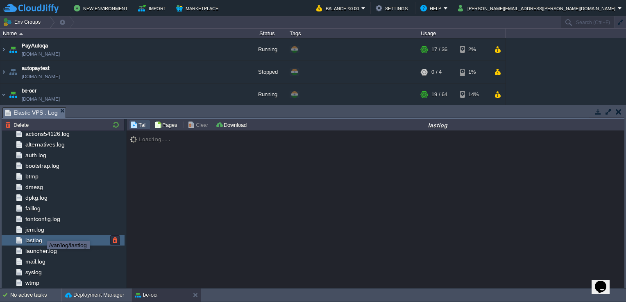
scroll to position [0, 0]
click at [43, 259] on span "mail.log" at bounding box center [35, 261] width 23 height 7
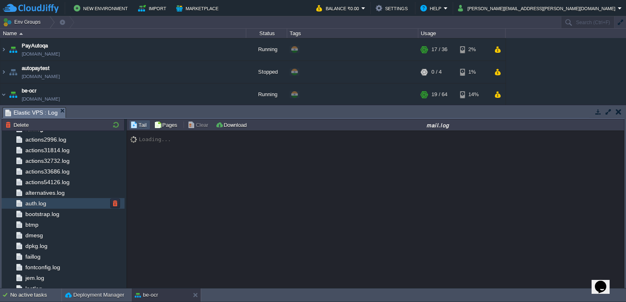
scroll to position [1722, 0]
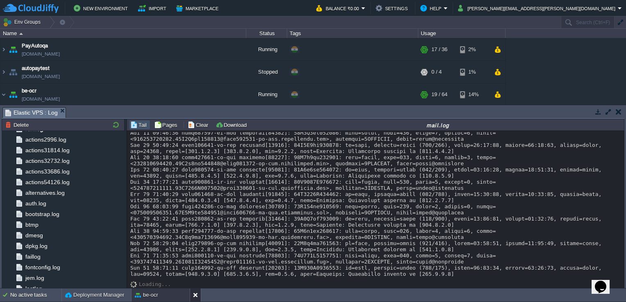
click at [195, 294] on button at bounding box center [197, 295] width 8 height 8
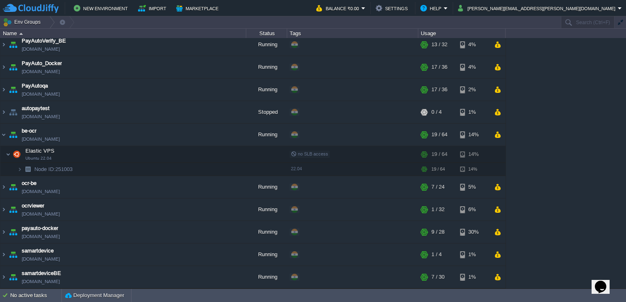
scroll to position [472, 0]
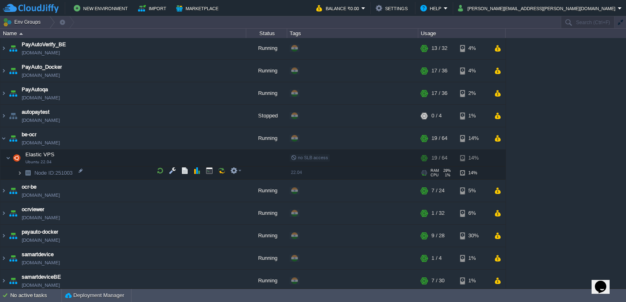
click at [17, 172] on img at bounding box center [19, 173] width 5 height 13
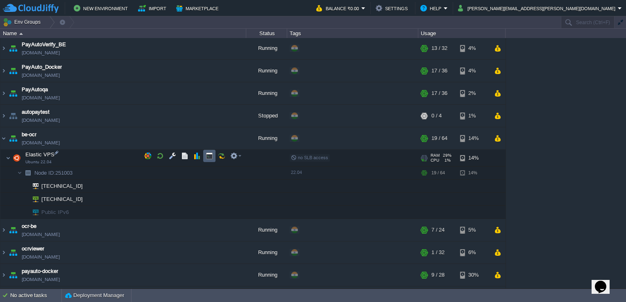
click at [208, 153] on button "button" at bounding box center [209, 155] width 7 height 7
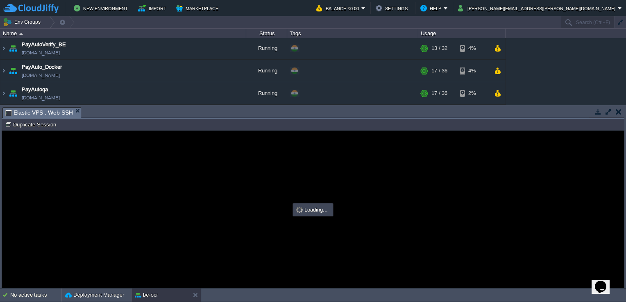
scroll to position [0, 0]
type input "#000000"
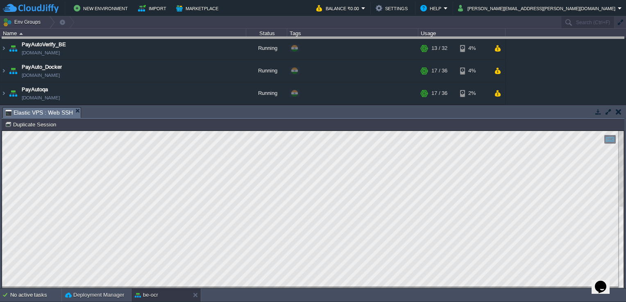
drag, startPoint x: 276, startPoint y: 115, endPoint x: 283, endPoint y: 35, distance: 79.8
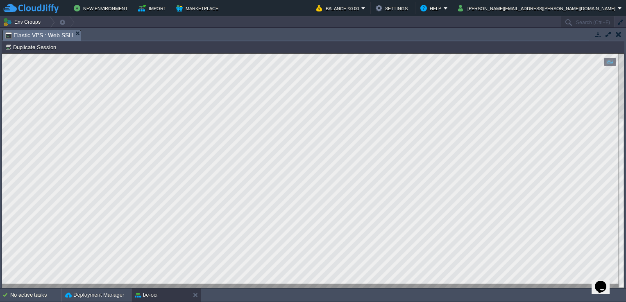
click at [609, 39] on div at bounding box center [606, 34] width 35 height 11
click at [608, 38] on button "button" at bounding box center [607, 34] width 7 height 7
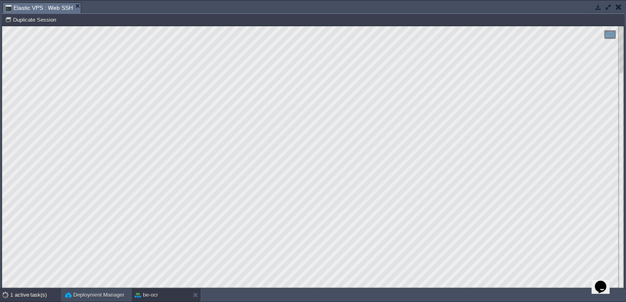
click at [20, 295] on div "1 active task(s)" at bounding box center [35, 295] width 51 height 13
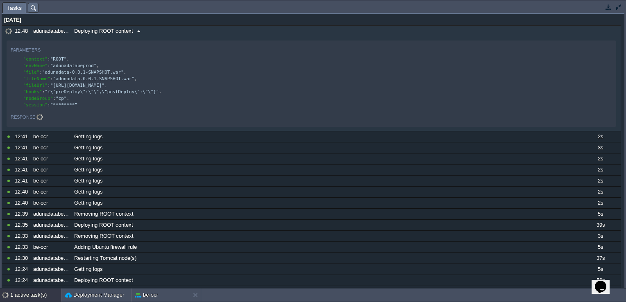
click at [127, 32] on span "Deploying ROOT context" at bounding box center [103, 30] width 59 height 7
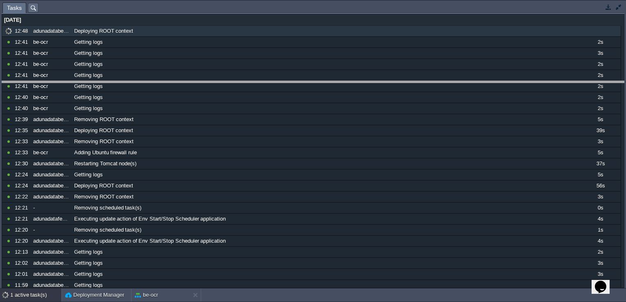
drag, startPoint x: 462, startPoint y: 10, endPoint x: 433, endPoint y: 196, distance: 188.2
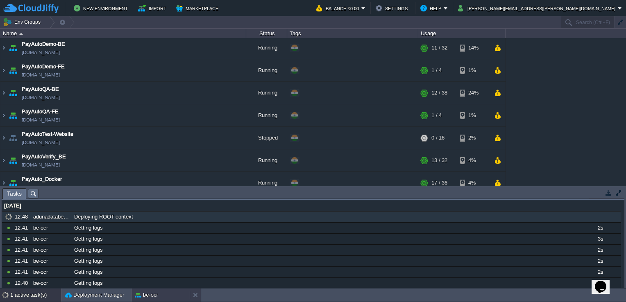
click at [160, 296] on div "be-ocr" at bounding box center [160, 295] width 58 height 13
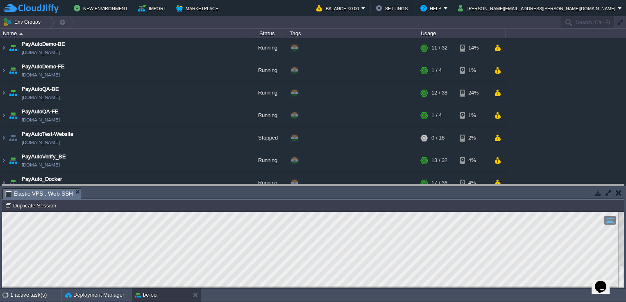
drag, startPoint x: 234, startPoint y: 194, endPoint x: 261, endPoint y: 79, distance: 117.7
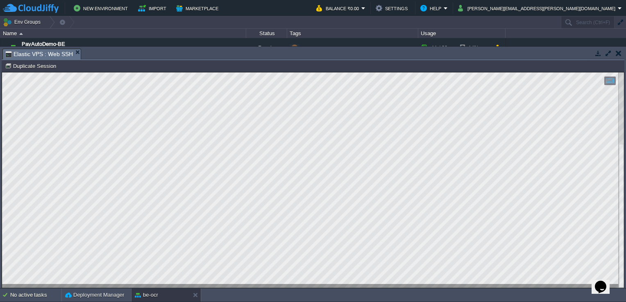
scroll to position [24, 0]
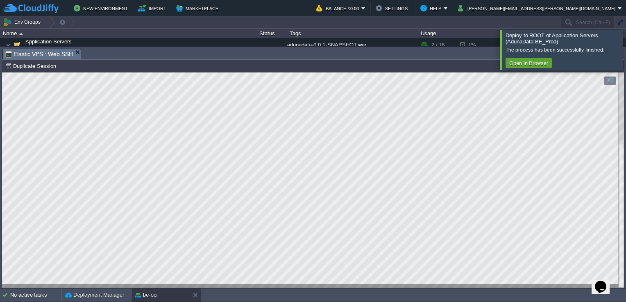
click at [625, 50] on div at bounding box center [636, 50] width 0 height 40
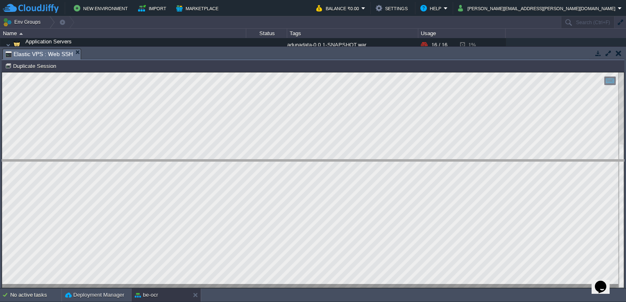
drag, startPoint x: 274, startPoint y: 54, endPoint x: 300, endPoint y: 168, distance: 116.9
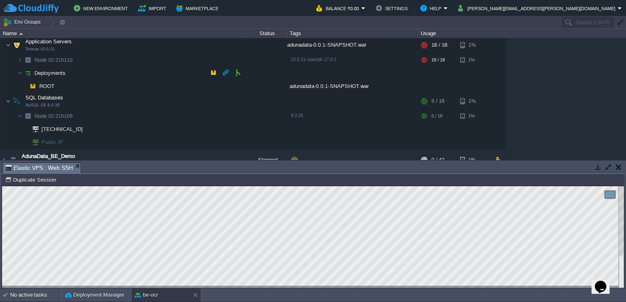
scroll to position [0, 0]
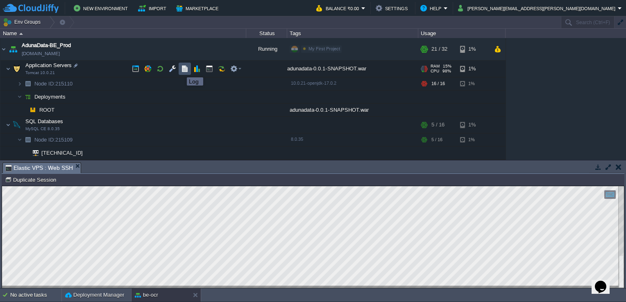
click at [181, 70] on button "button" at bounding box center [184, 68] width 7 height 7
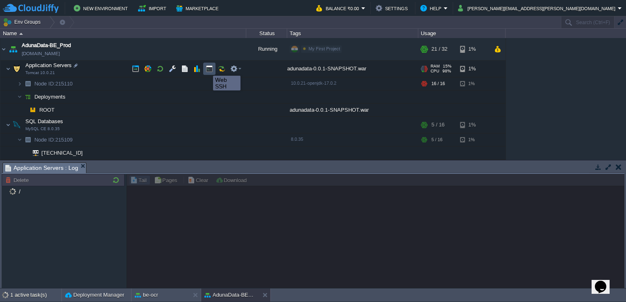
click at [210, 68] on button "button" at bounding box center [209, 68] width 7 height 7
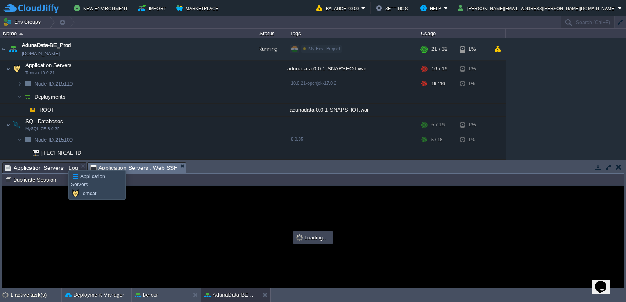
click at [59, 163] on span "Application Servers : Log" at bounding box center [41, 168] width 73 height 10
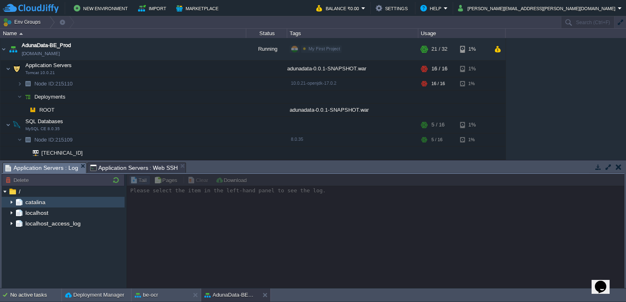
click at [12, 203] on img at bounding box center [11, 202] width 7 height 11
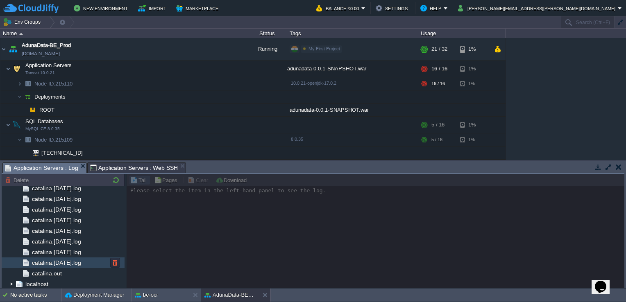
scroll to position [14, 0]
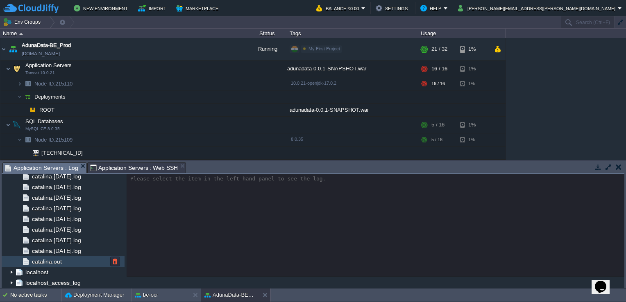
click at [75, 256] on div "catalina.out" at bounding box center [63, 261] width 123 height 11
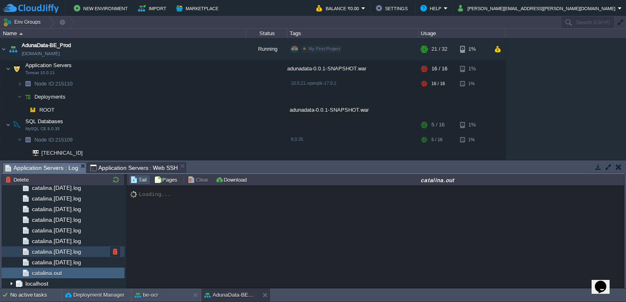
scroll to position [0, 0]
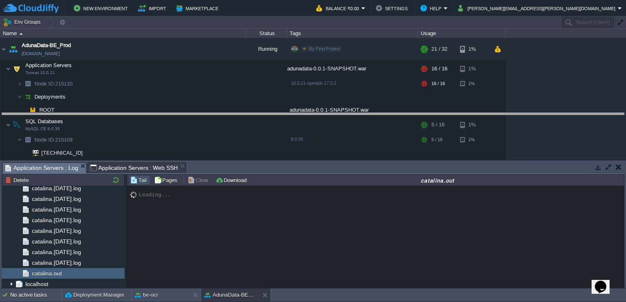
drag, startPoint x: 215, startPoint y: 165, endPoint x: 224, endPoint y: 116, distance: 50.0
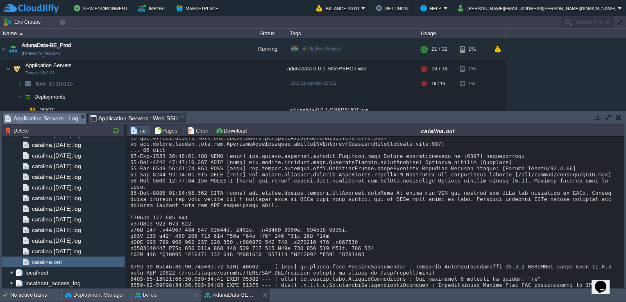
scroll to position [7598, 0]
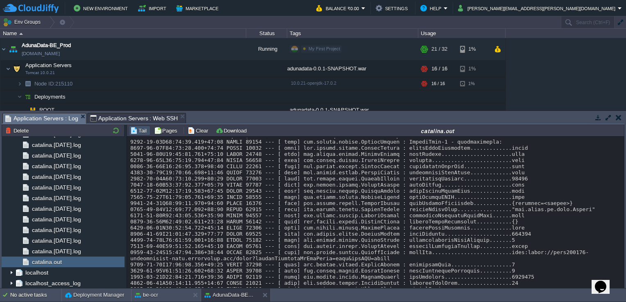
type input "#000000"
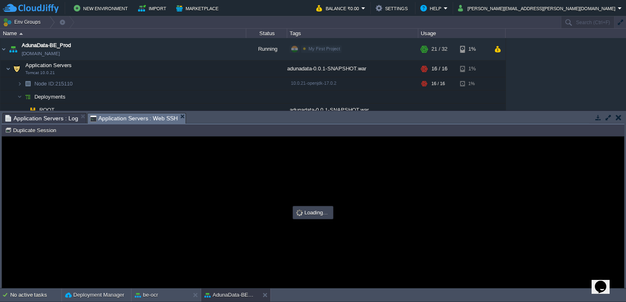
click at [148, 116] on span "Application Servers : Web SSH" at bounding box center [134, 118] width 88 height 10
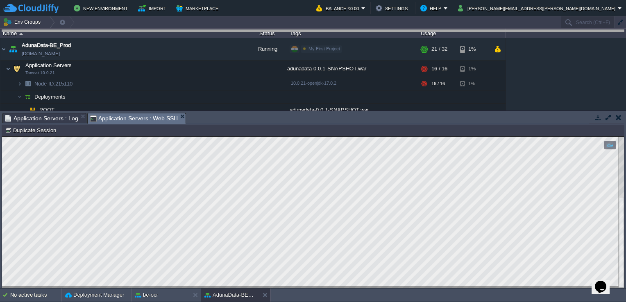
drag, startPoint x: 330, startPoint y: 115, endPoint x: 343, endPoint y: 9, distance: 107.3
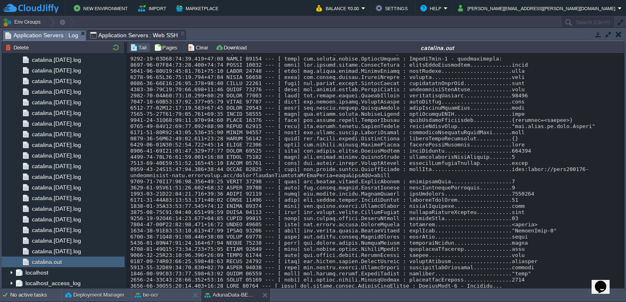
scroll to position [7571, 0]
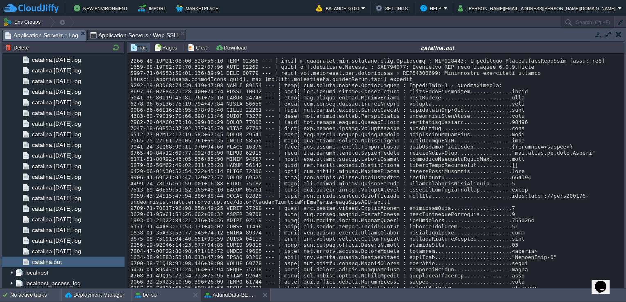
click at [50, 37] on span "Application Servers : Log" at bounding box center [41, 35] width 73 height 10
click at [10, 272] on img at bounding box center [11, 272] width 7 height 11
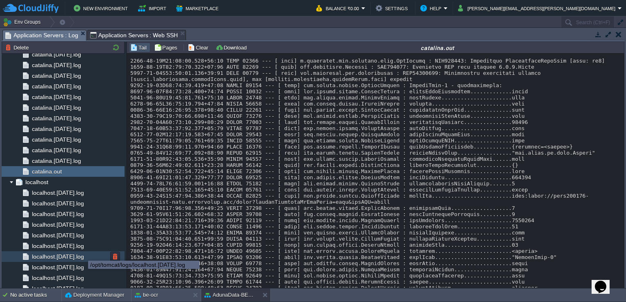
scroll to position [904, 0]
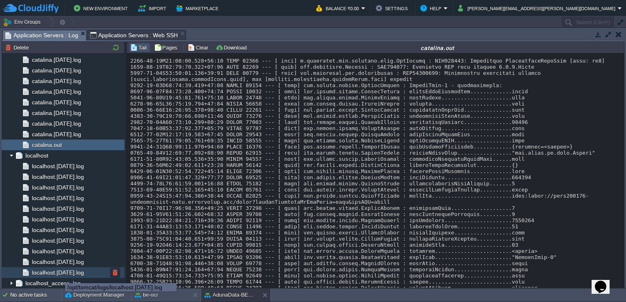
click at [65, 270] on span "localhost.2025-09-19.log" at bounding box center [57, 272] width 55 height 7
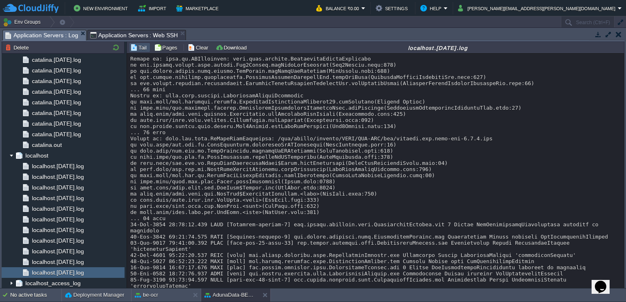
scroll to position [0, 0]
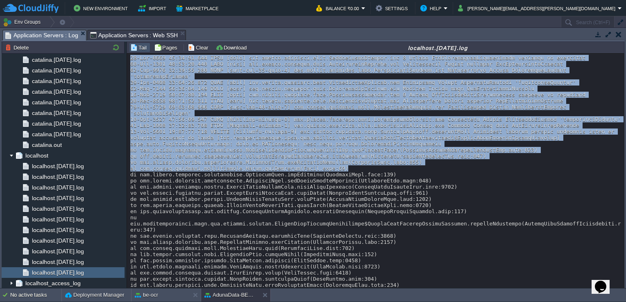
drag, startPoint x: 130, startPoint y: 60, endPoint x: 431, endPoint y: 159, distance: 316.8
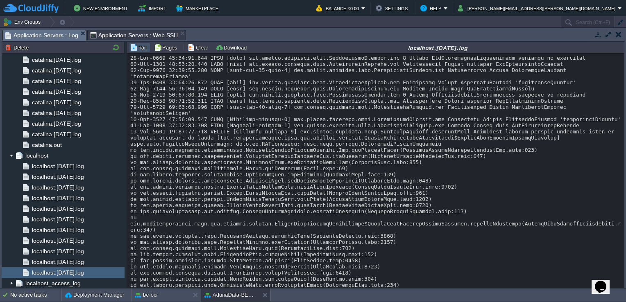
drag, startPoint x: 431, startPoint y: 159, endPoint x: 438, endPoint y: 169, distance: 12.0
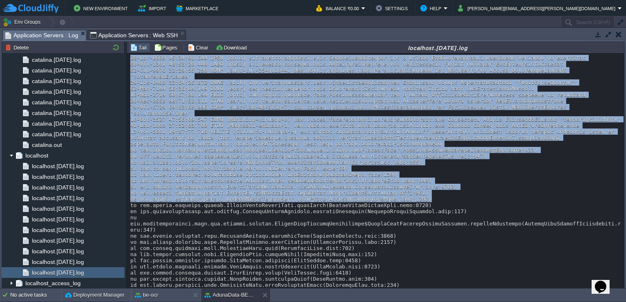
drag, startPoint x: 435, startPoint y: 188, endPoint x: 131, endPoint y: 59, distance: 330.9
copy div "19-Sep-2025 09:01:04.025 INFO [main] org.apache.catalina.core.ApplicationContex…"
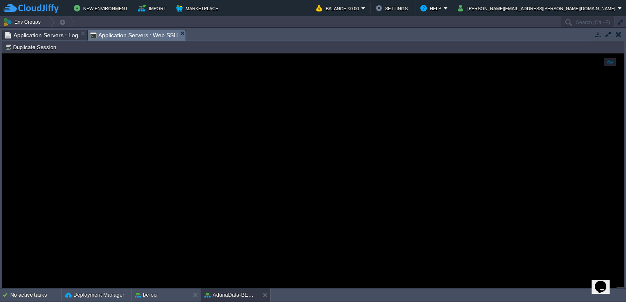
click at [129, 35] on span "Application Servers : Web SSH" at bounding box center [134, 35] width 88 height 10
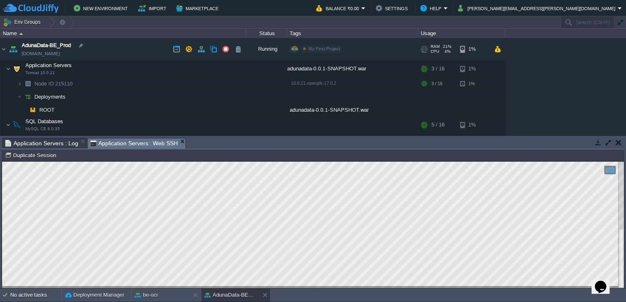
click at [60, 57] on link "[DOMAIN_NAME]" at bounding box center [41, 54] width 38 height 8
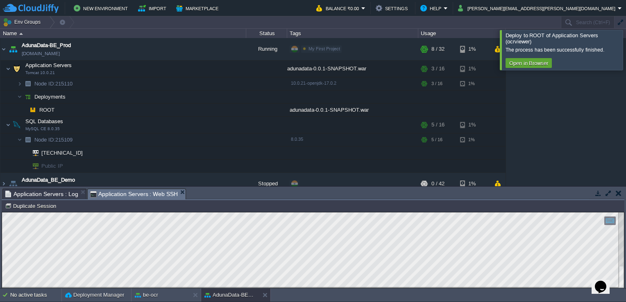
scroll to position [708, 0]
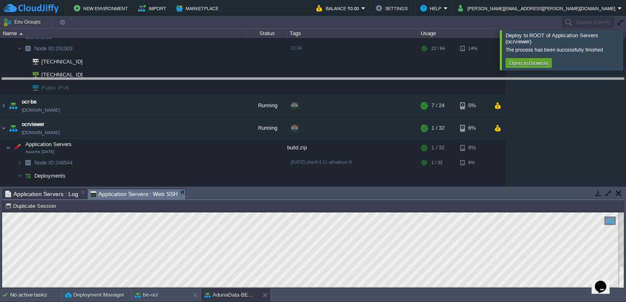
drag, startPoint x: 364, startPoint y: 190, endPoint x: 369, endPoint y: 61, distance: 128.7
click at [369, 61] on body "New Environment Import Marketplace Bonus ₹0.00 Upgrade Account Balance ₹0.00 Se…" at bounding box center [313, 151] width 626 height 302
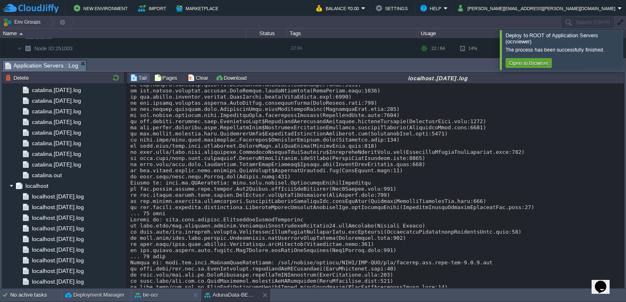
scroll to position [3, 0]
click at [54, 186] on div "localhost" at bounding box center [63, 185] width 123 height 11
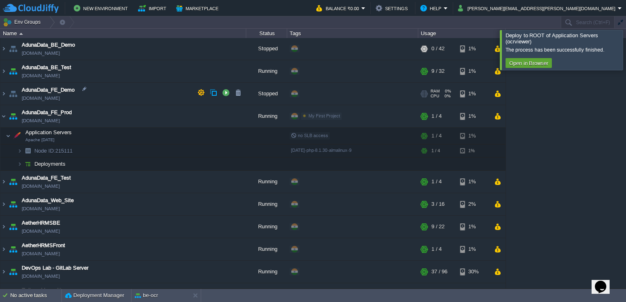
scroll to position [0, 0]
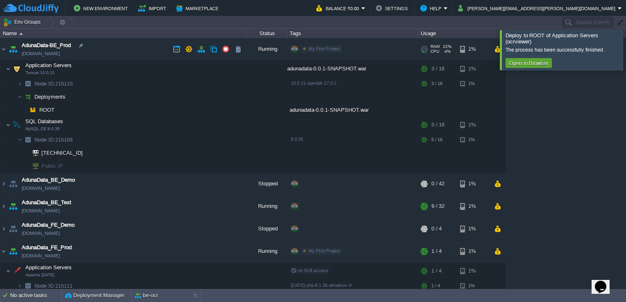
drag, startPoint x: 92, startPoint y: 52, endPoint x: 88, endPoint y: 50, distance: 4.2
click at [88, 50] on td "AdunaData-BE_Prod adunadatabeprod.cloudjiffy.net" at bounding box center [123, 49] width 246 height 23
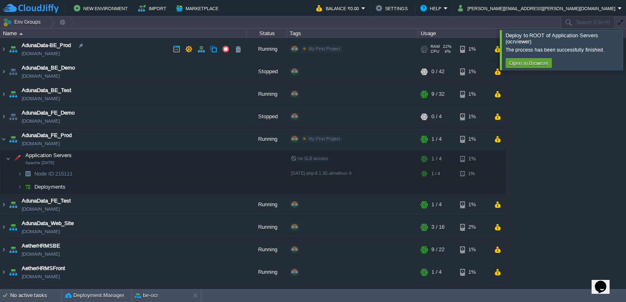
click at [87, 53] on td "AdunaData-BE_Prod adunadatabeprod.cloudjiffy.net" at bounding box center [123, 49] width 246 height 23
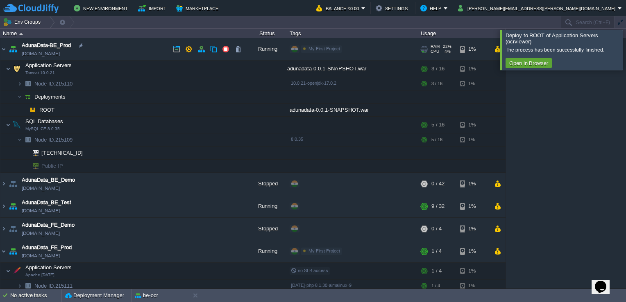
click at [87, 53] on td "AdunaData-BE_Prod adunadatabeprod.cloudjiffy.net" at bounding box center [123, 49] width 246 height 23
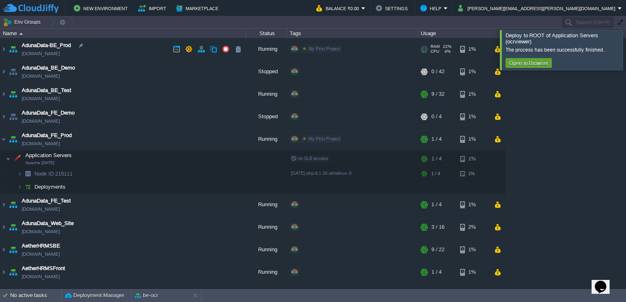
click at [87, 53] on td "AdunaData-BE_Prod adunadatabeprod.cloudjiffy.net" at bounding box center [123, 49] width 246 height 23
click at [60, 52] on link "[DOMAIN_NAME]" at bounding box center [41, 54] width 38 height 8
click at [625, 58] on div at bounding box center [636, 50] width 0 height 40
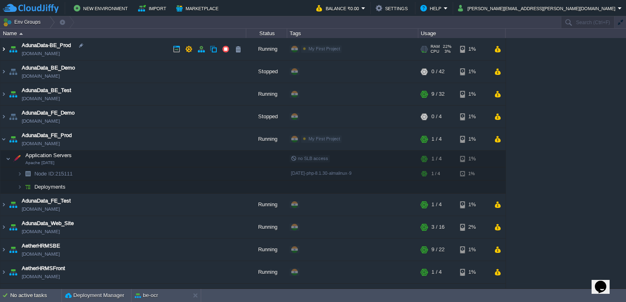
click at [3, 48] on img at bounding box center [3, 49] width 7 height 22
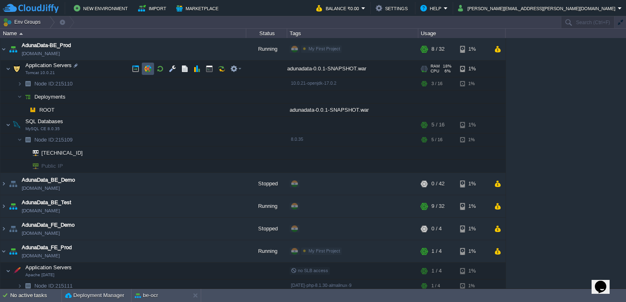
click at [144, 69] on button "button" at bounding box center [147, 68] width 7 height 7
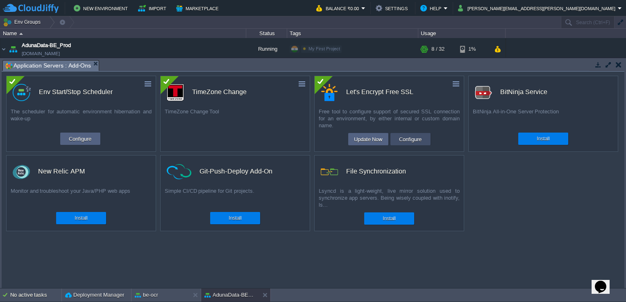
click at [405, 136] on button "Configure" at bounding box center [409, 139] width 27 height 10
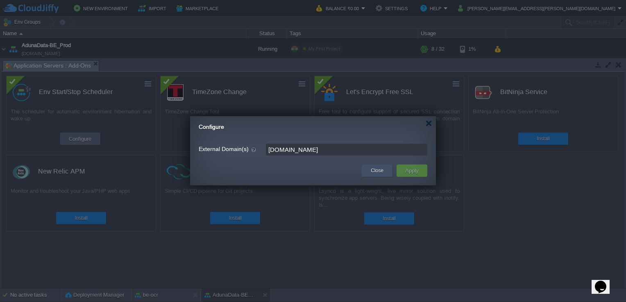
click at [383, 169] on div "Close" at bounding box center [377, 171] width 18 height 12
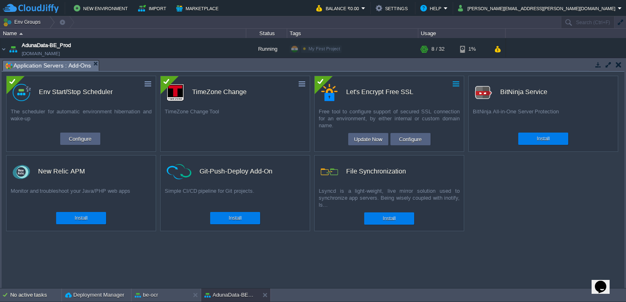
click at [458, 83] on button "button" at bounding box center [455, 83] width 7 height 7
click at [616, 64] on button "button" at bounding box center [619, 64] width 6 height 7
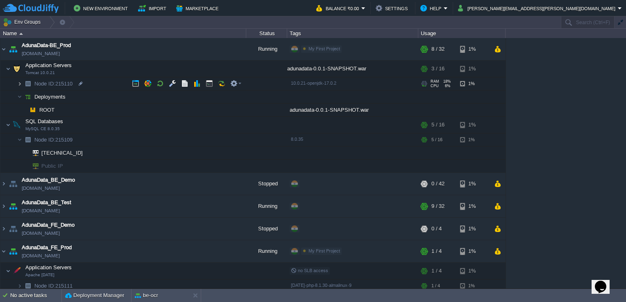
click at [18, 86] on img at bounding box center [19, 83] width 5 height 13
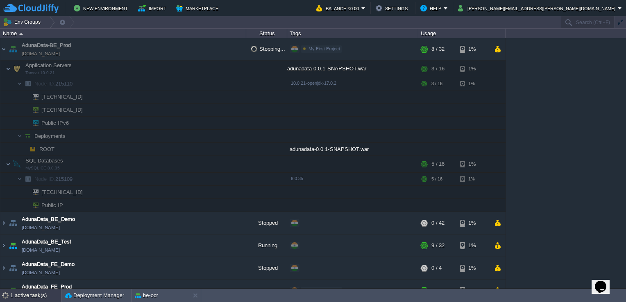
click at [30, 293] on div "1 active task(s)" at bounding box center [35, 295] width 51 height 13
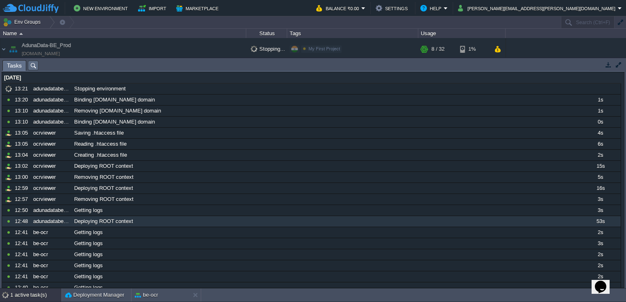
click at [30, 293] on div "1 active task(s)" at bounding box center [35, 295] width 51 height 13
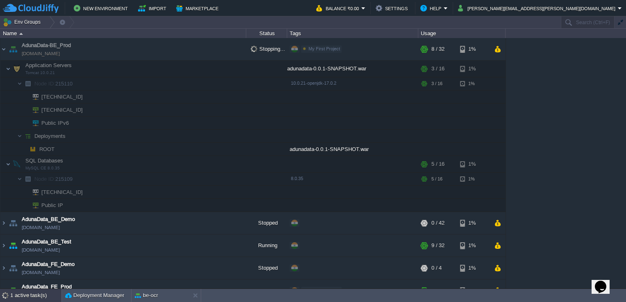
click at [30, 293] on div "1 active task(s)" at bounding box center [35, 295] width 51 height 13
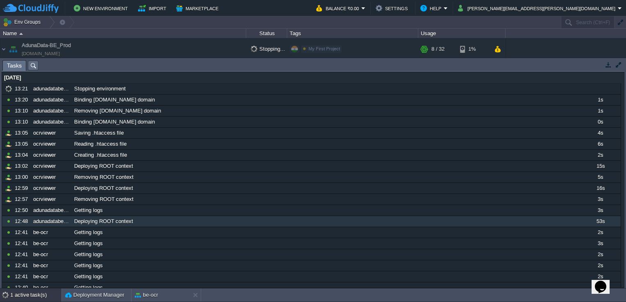
click at [30, 293] on div "1 active task(s)" at bounding box center [35, 295] width 51 height 13
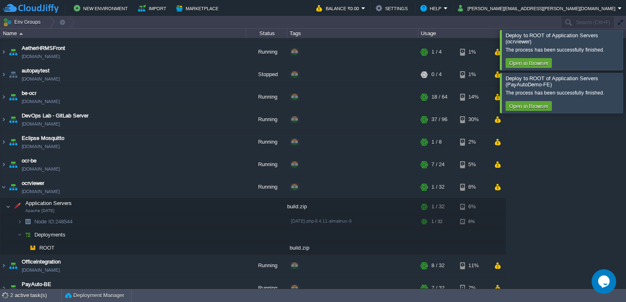
click at [625, 44] on div at bounding box center [636, 50] width 0 height 40
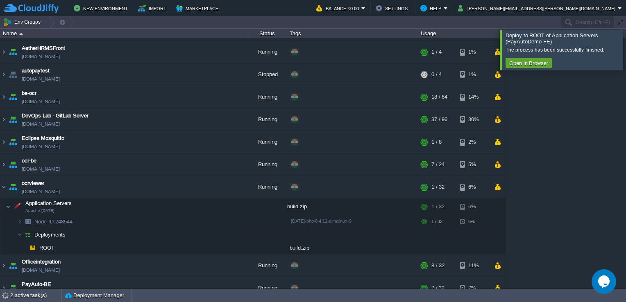
click at [625, 59] on div at bounding box center [636, 50] width 0 height 40
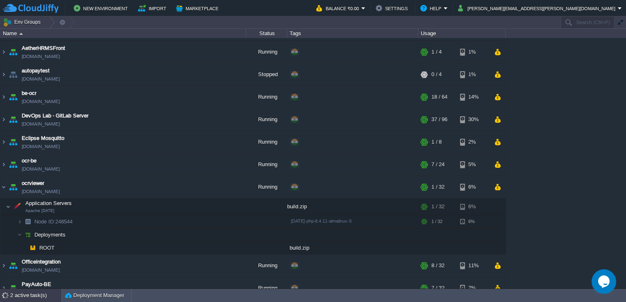
click at [14, 293] on div "2 active task(s)" at bounding box center [35, 295] width 51 height 13
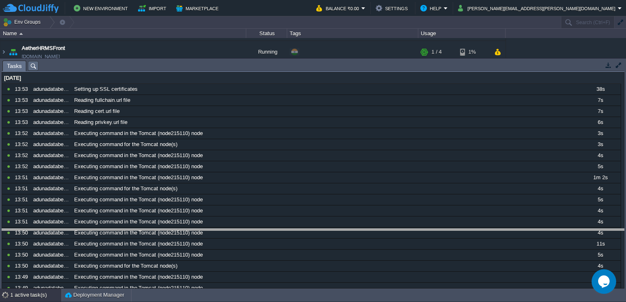
drag, startPoint x: 361, startPoint y: 65, endPoint x: 455, endPoint y: 252, distance: 209.7
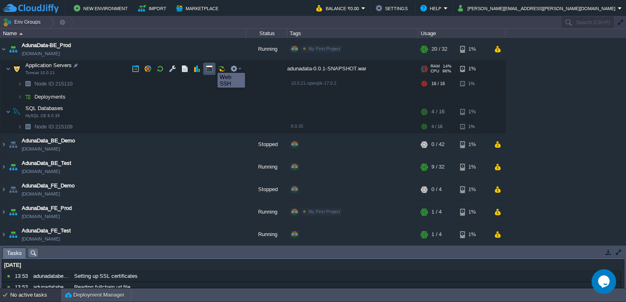
click at [211, 66] on button "button" at bounding box center [209, 68] width 7 height 7
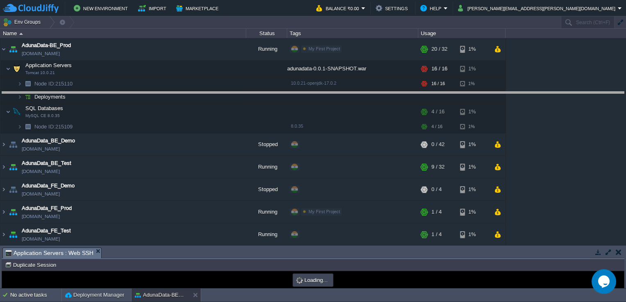
drag, startPoint x: 266, startPoint y: 251, endPoint x: 281, endPoint y: 94, distance: 157.6
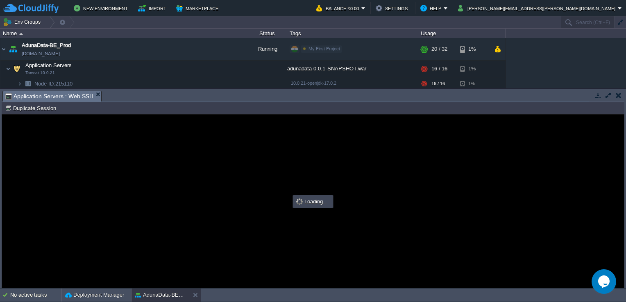
type input "#000000"
